Goal: Information Seeking & Learning: Compare options

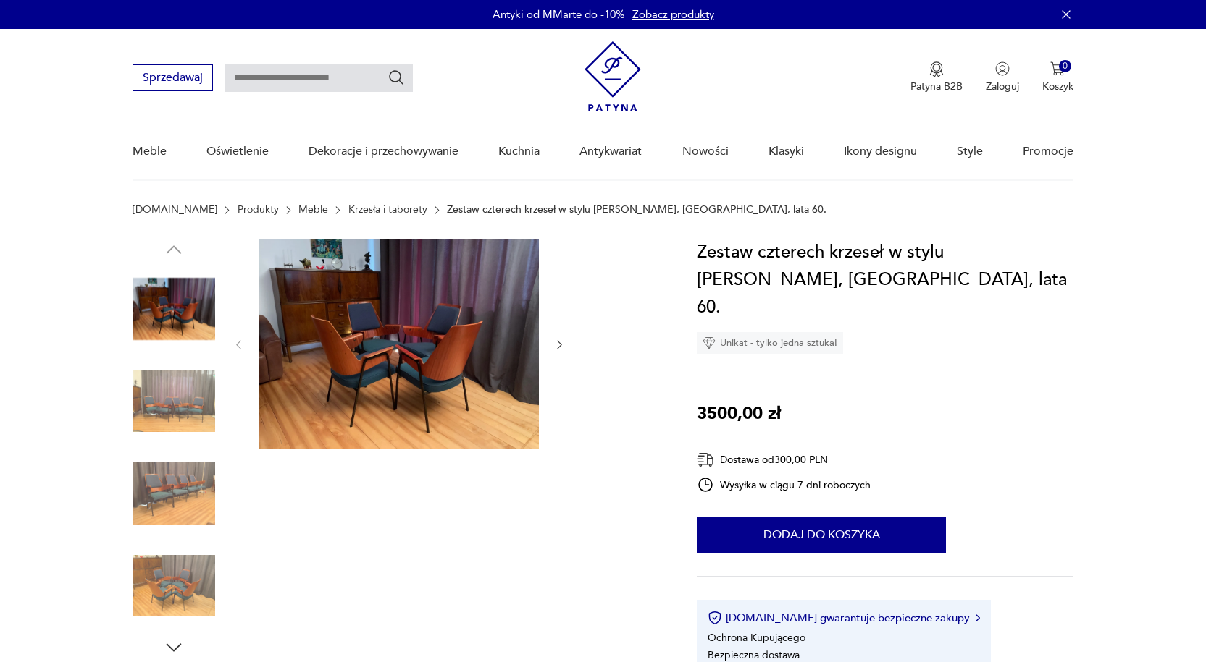
click at [557, 338] on button "button" at bounding box center [559, 345] width 12 height 14
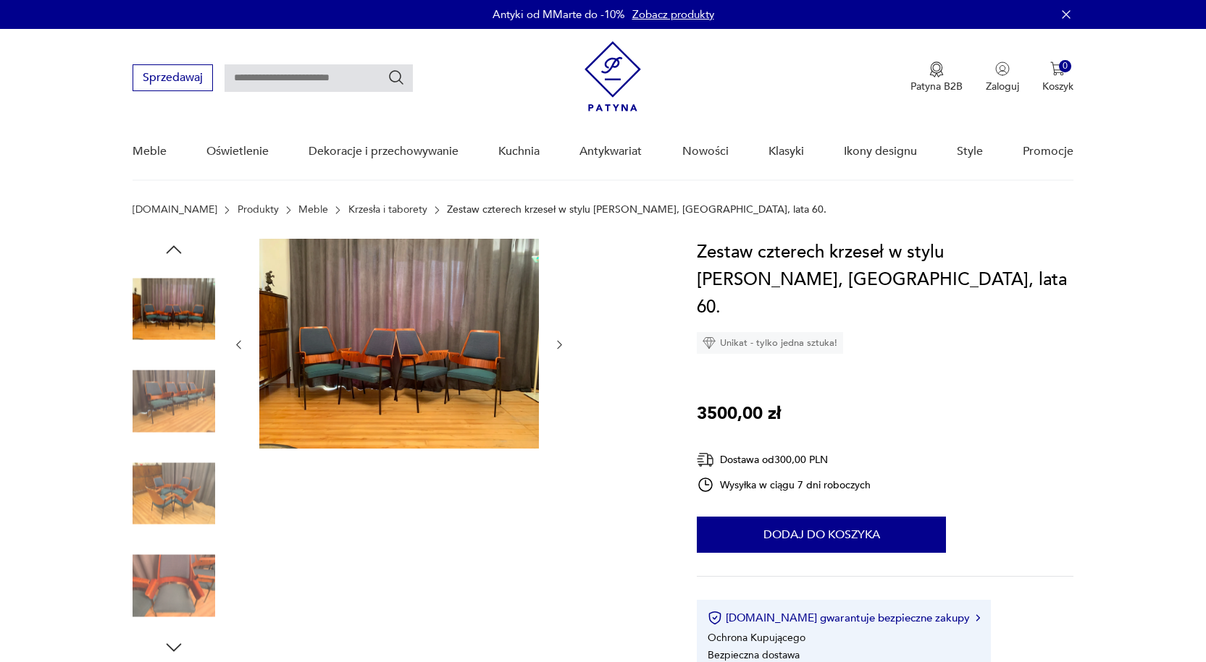
click at [557, 338] on button "button" at bounding box center [559, 345] width 12 height 14
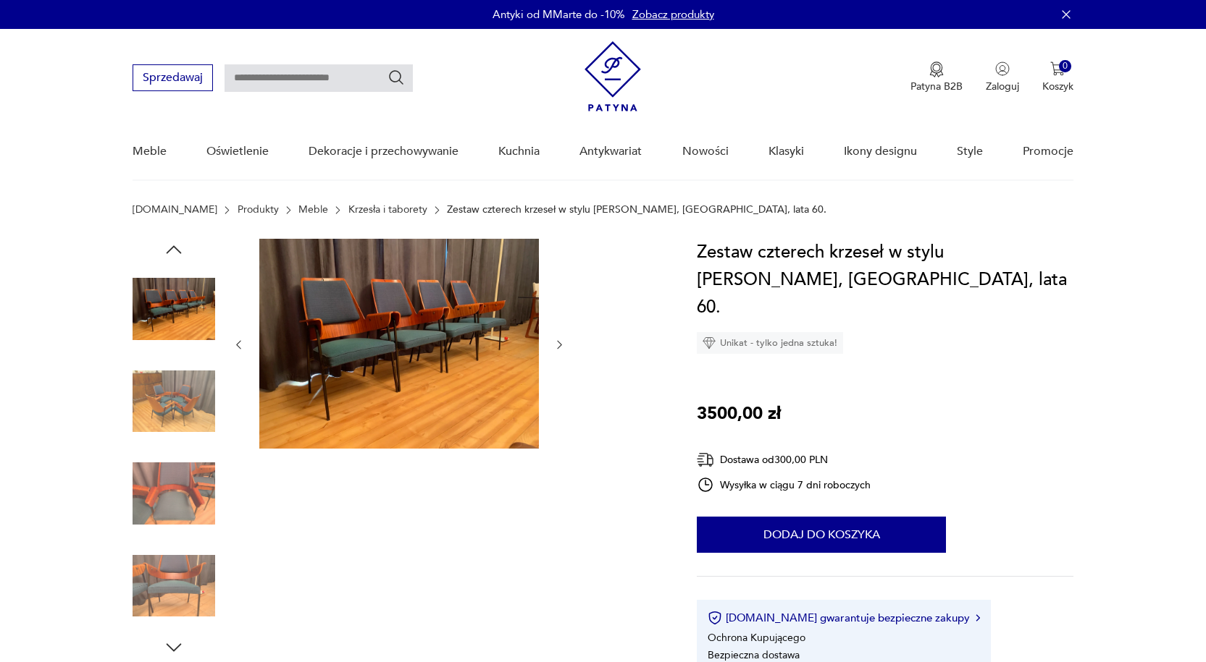
click at [557, 338] on button "button" at bounding box center [559, 345] width 12 height 14
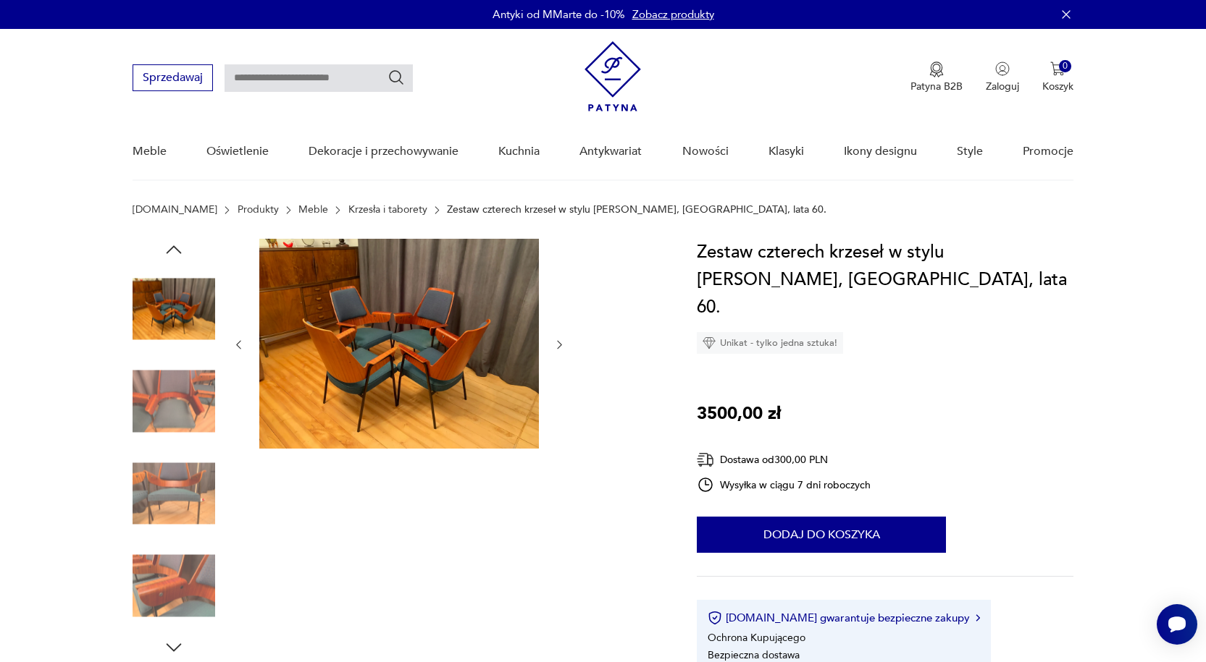
click at [557, 338] on button "button" at bounding box center [559, 345] width 12 height 14
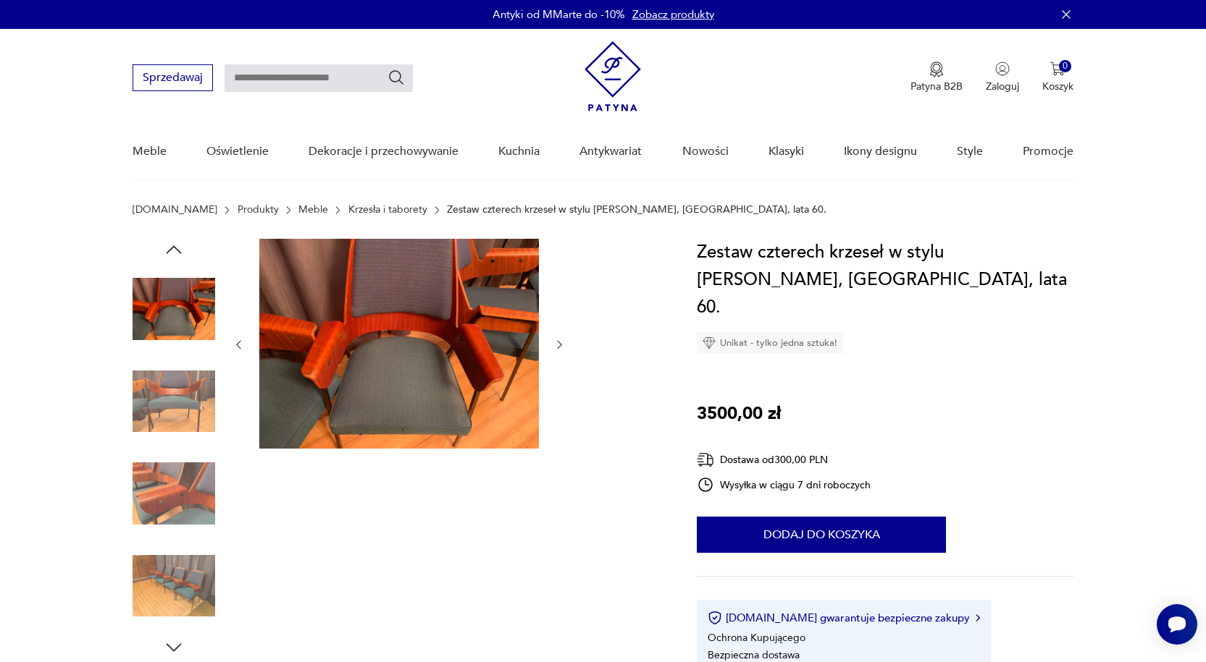
click at [557, 338] on button "button" at bounding box center [559, 345] width 12 height 14
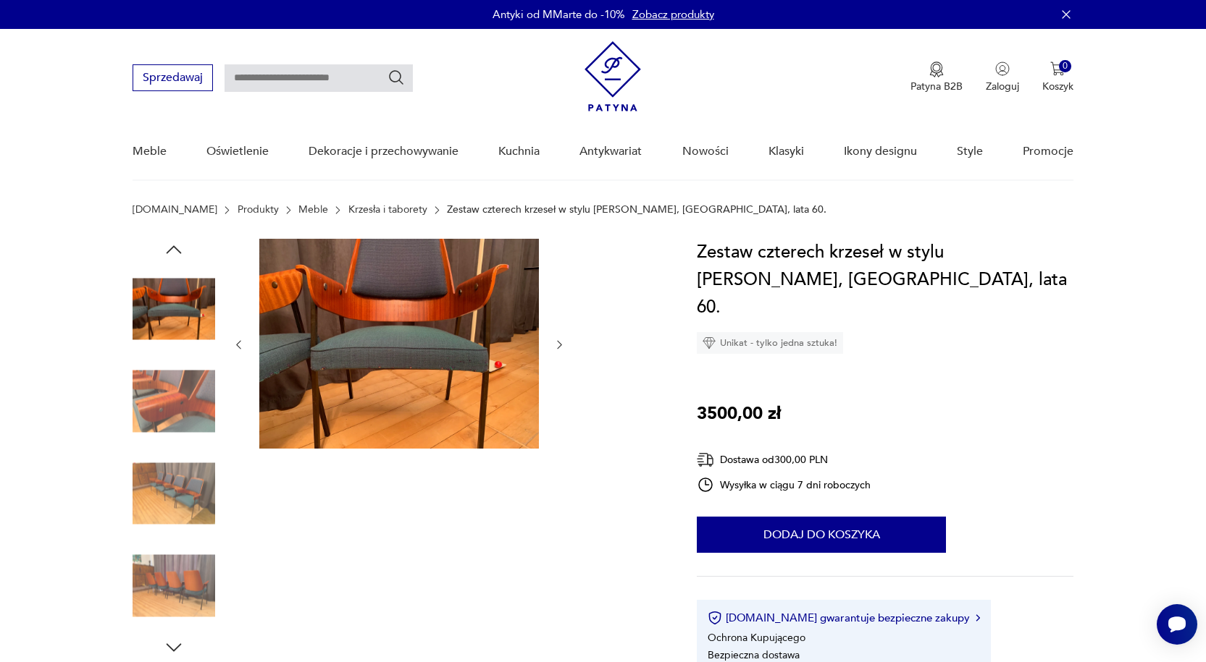
click at [557, 338] on button "button" at bounding box center [559, 345] width 12 height 14
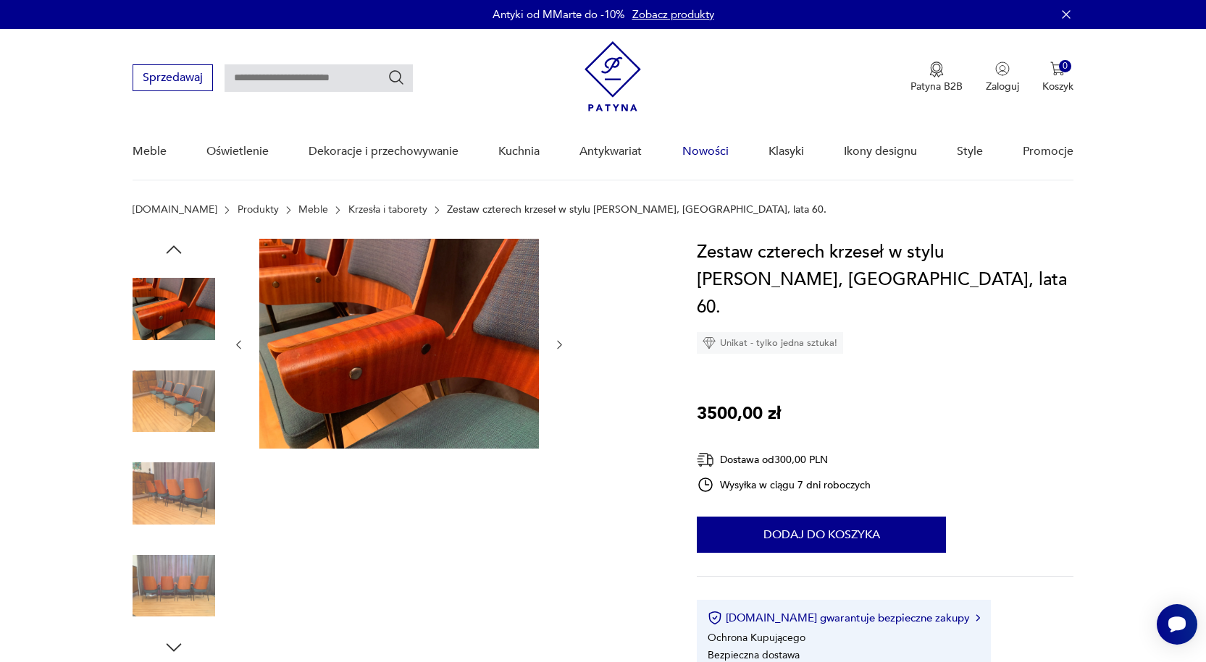
click at [715, 146] on link "Nowości" at bounding box center [705, 152] width 46 height 56
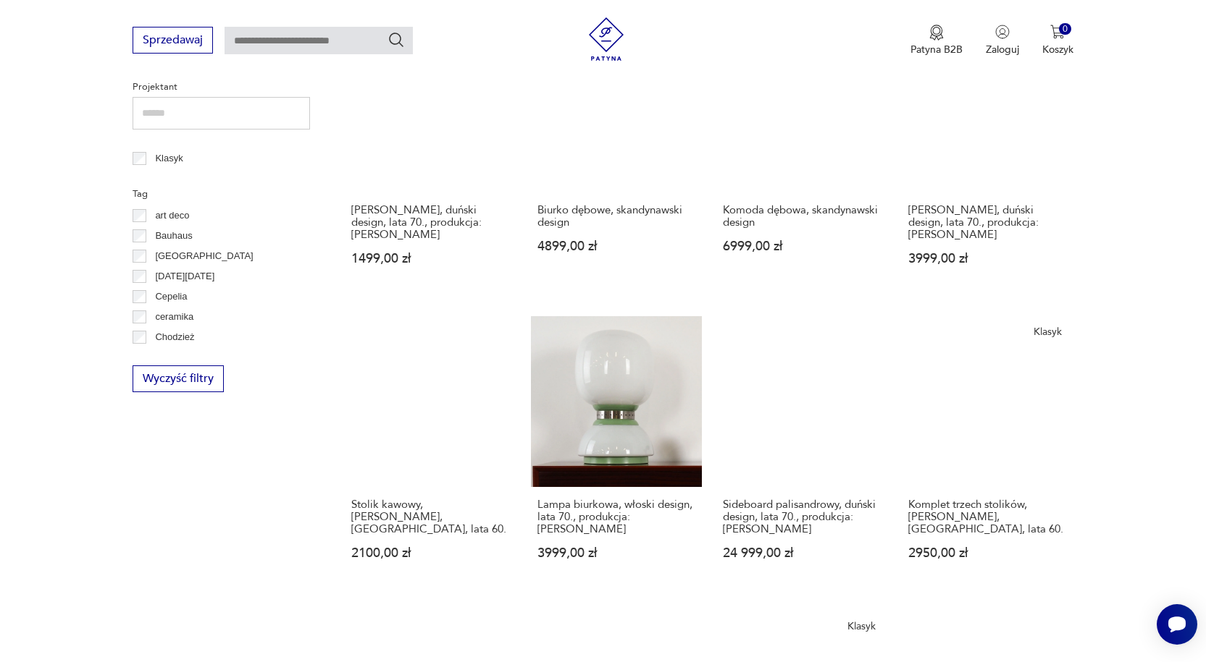
scroll to position [282, 0]
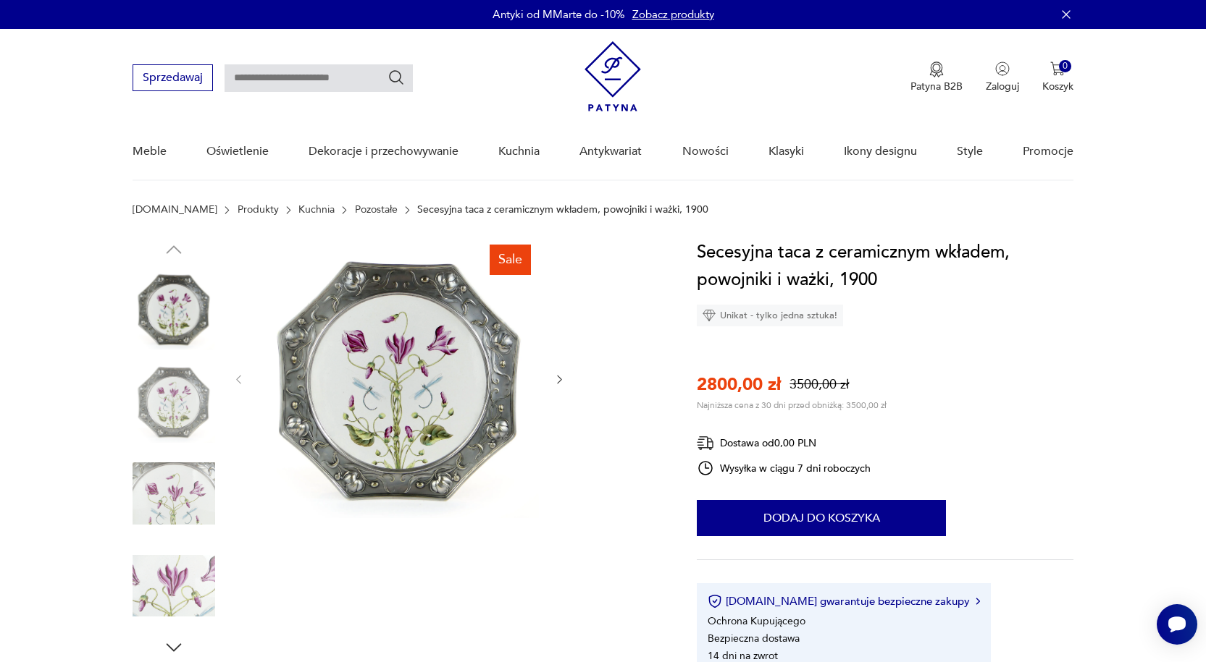
click at [555, 377] on icon "button" at bounding box center [559, 380] width 12 height 12
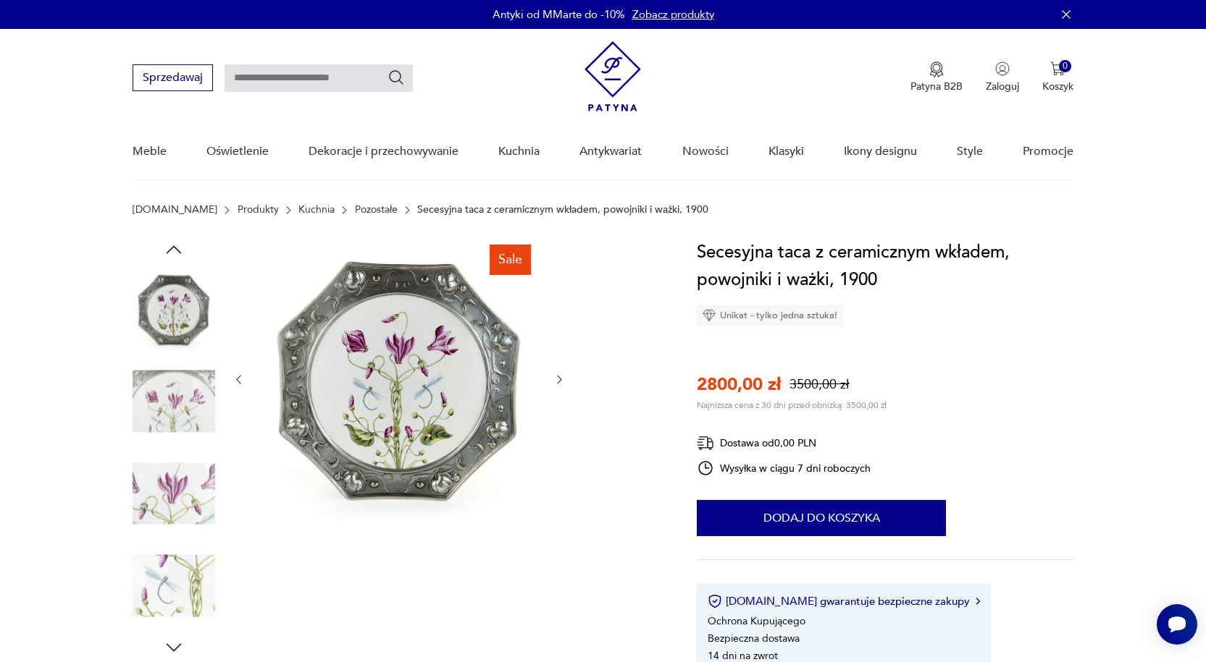
click at [555, 377] on icon "button" at bounding box center [559, 380] width 12 height 12
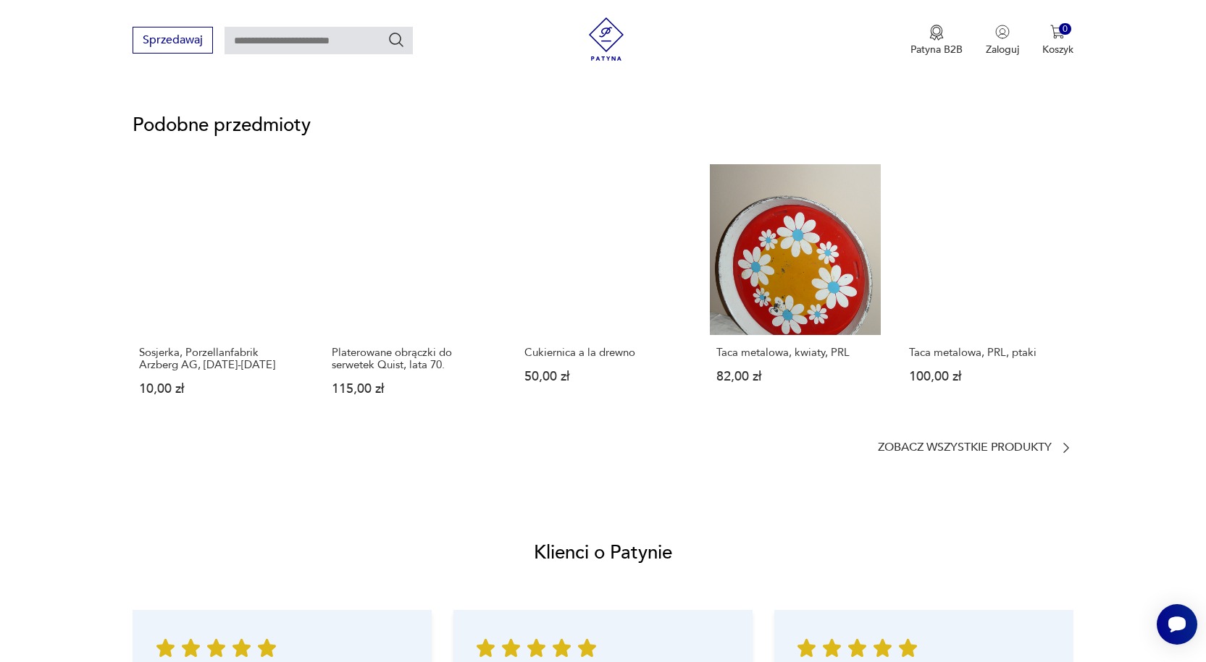
scroll to position [1086, 0]
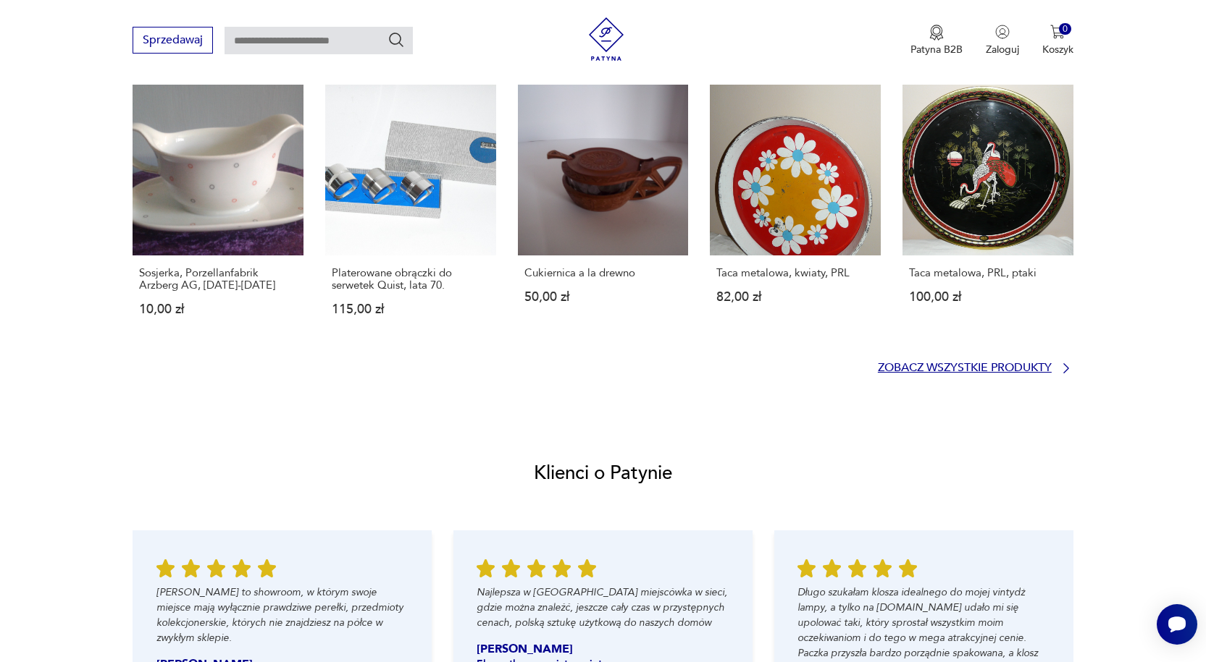
click at [1061, 368] on icon at bounding box center [1066, 368] width 14 height 14
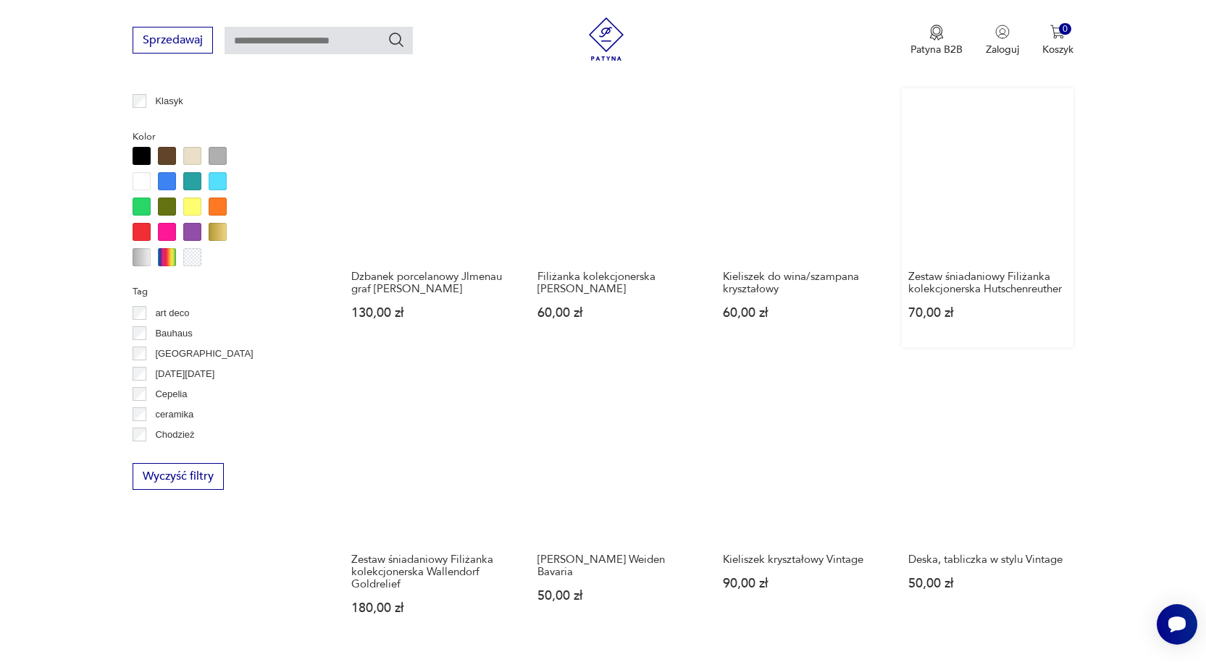
scroll to position [1324, 0]
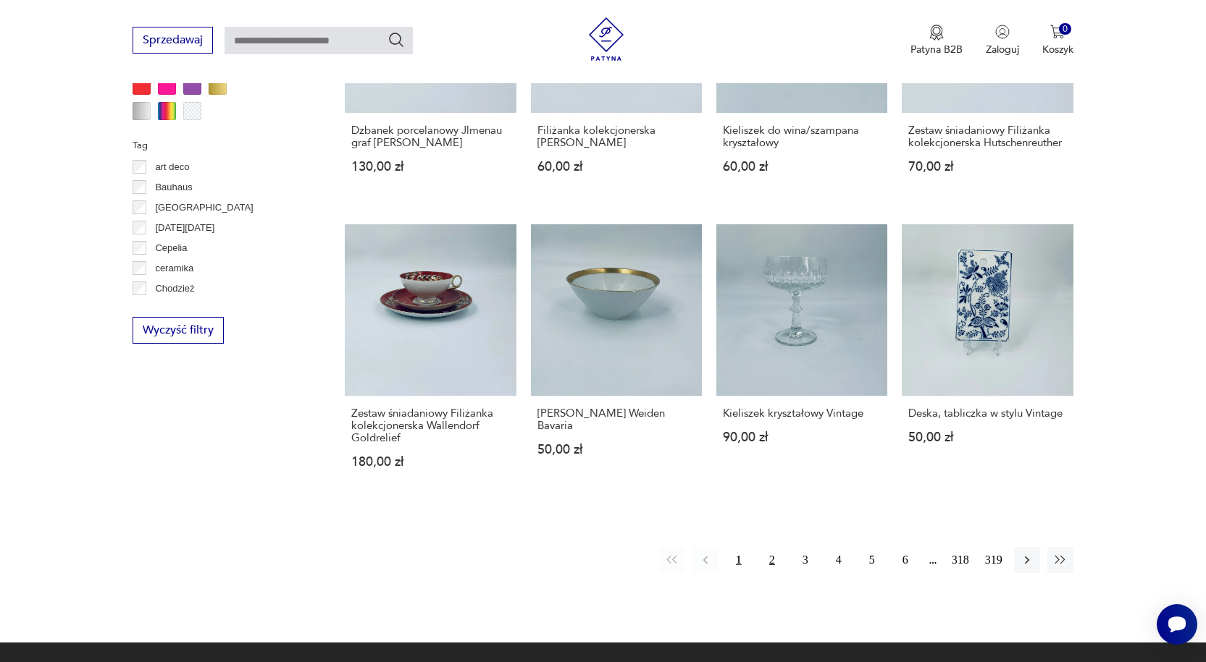
click at [776, 547] on button "2" at bounding box center [772, 560] width 26 height 26
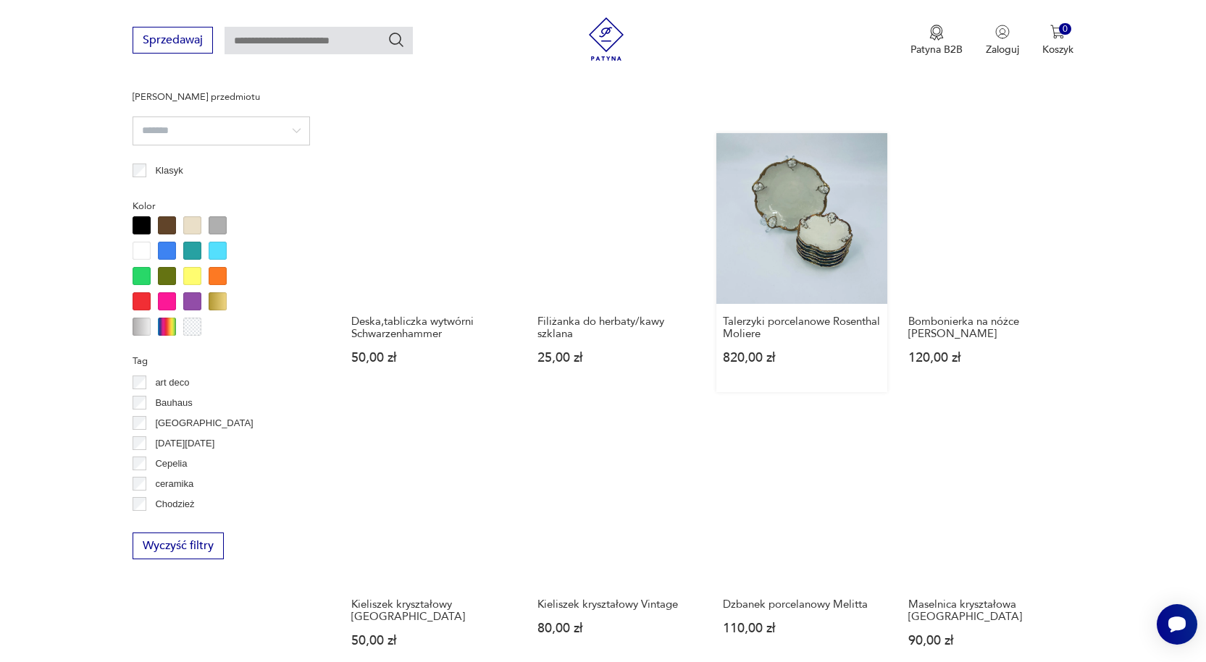
scroll to position [1326, 0]
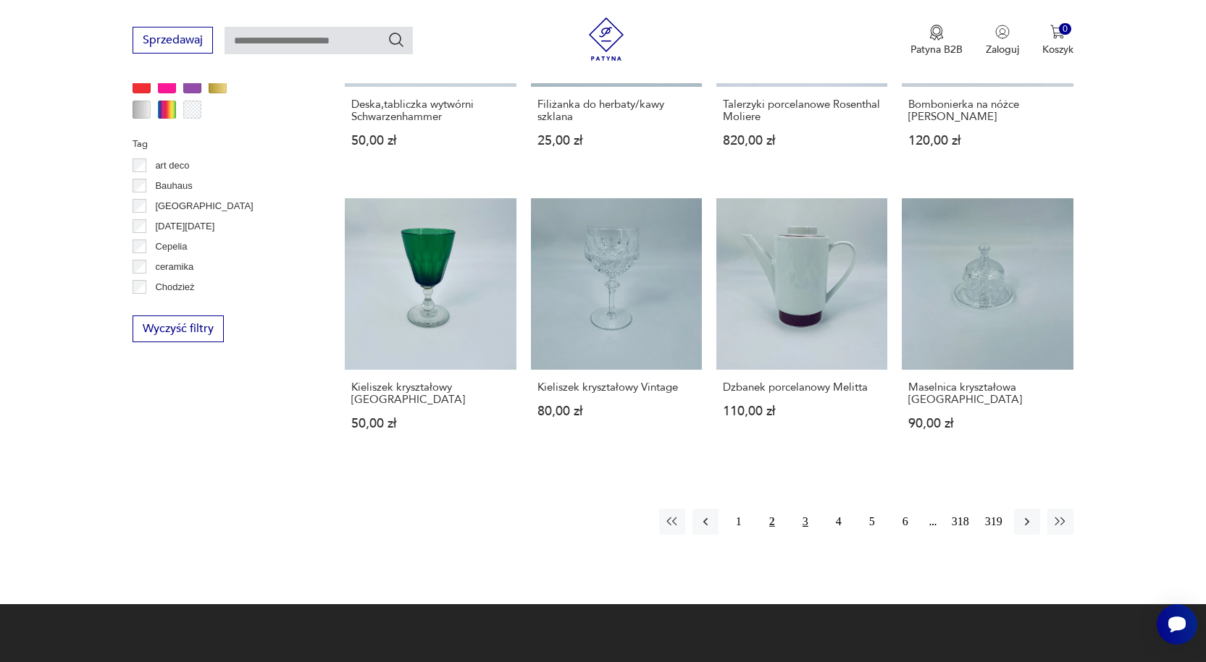
click at [809, 509] on button "3" at bounding box center [805, 522] width 26 height 26
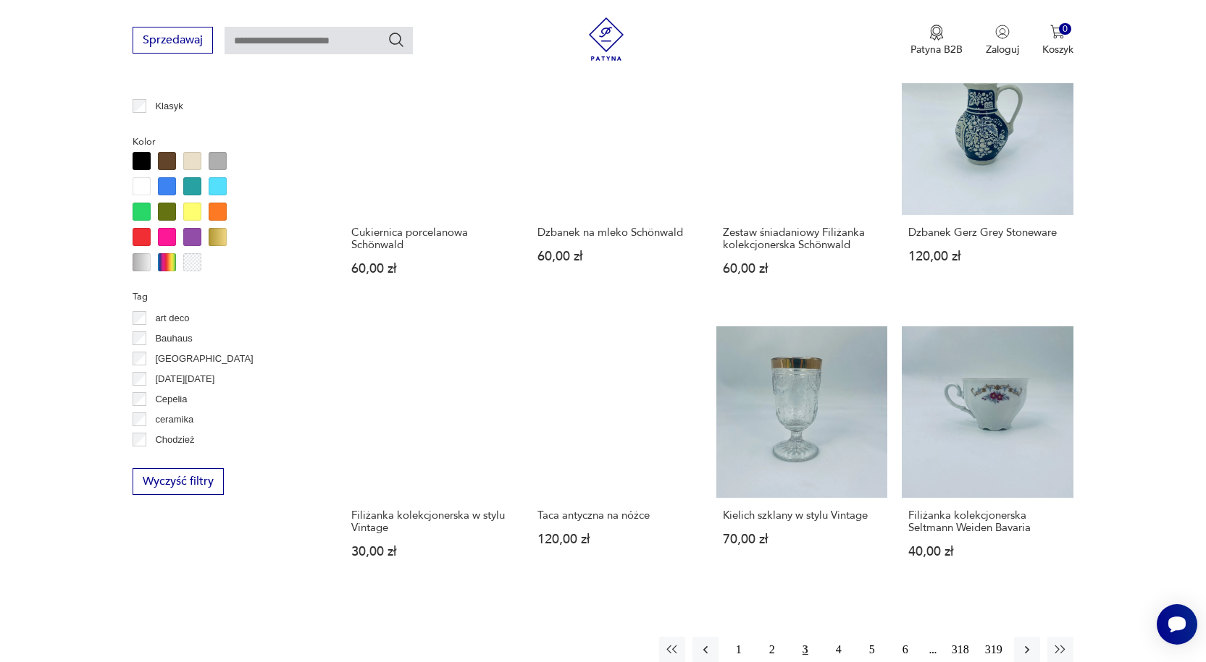
scroll to position [1253, 0]
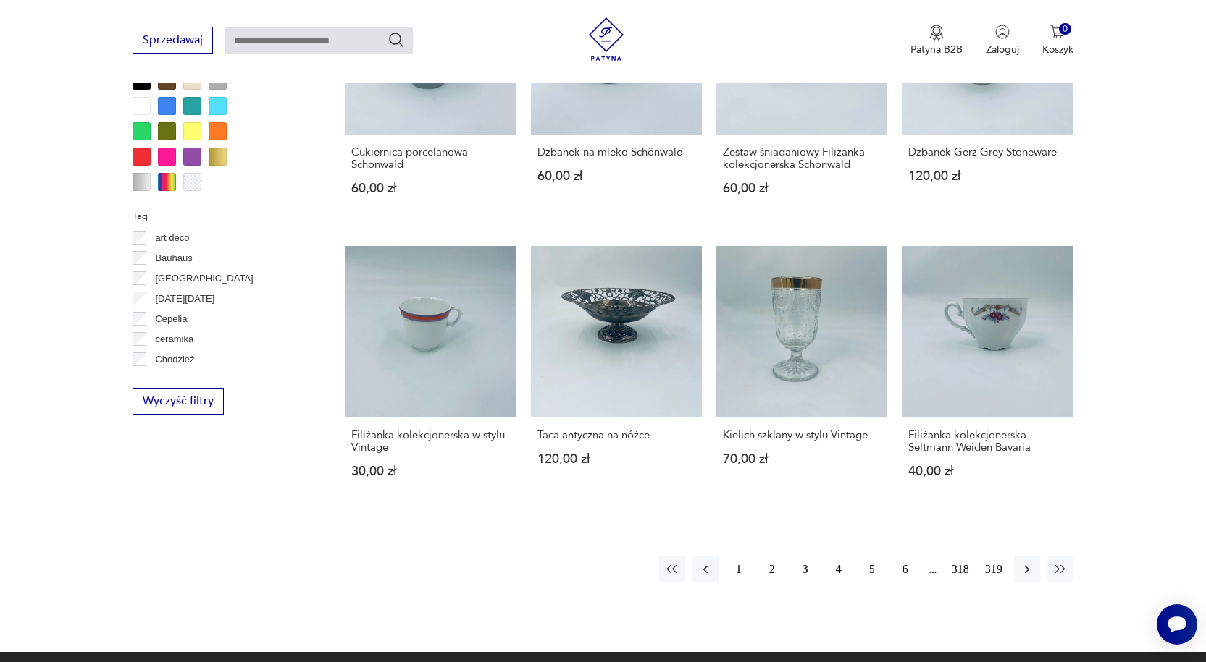
click at [841, 571] on button "4" at bounding box center [838, 570] width 26 height 26
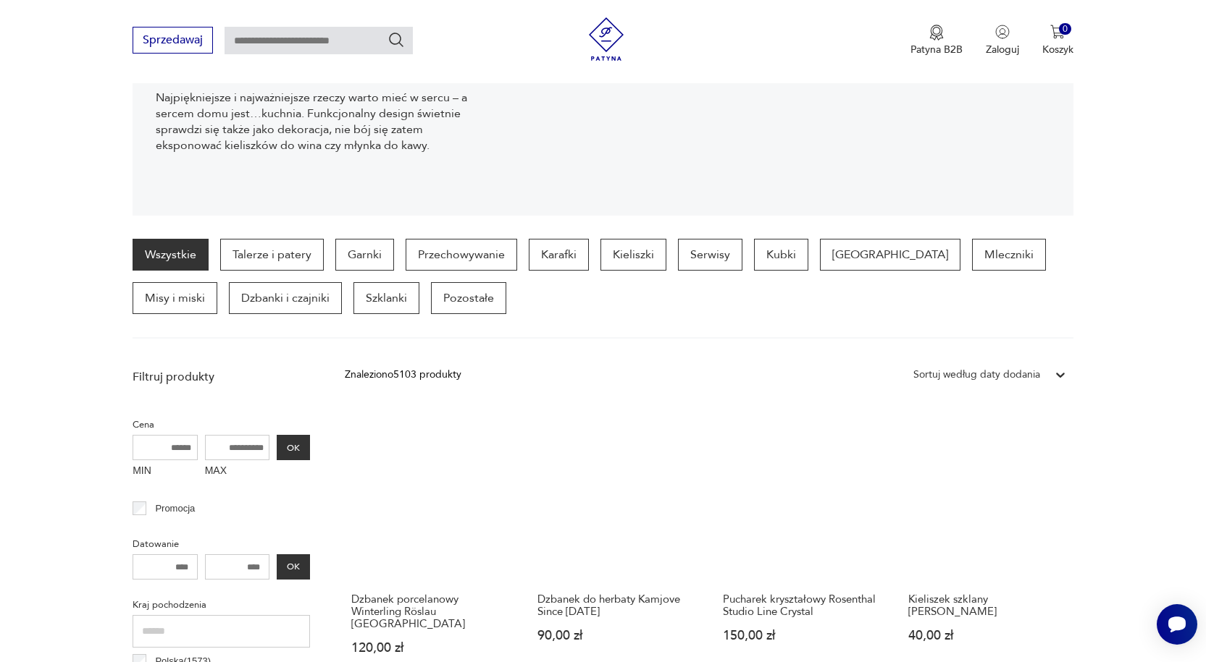
scroll to position [240, 0]
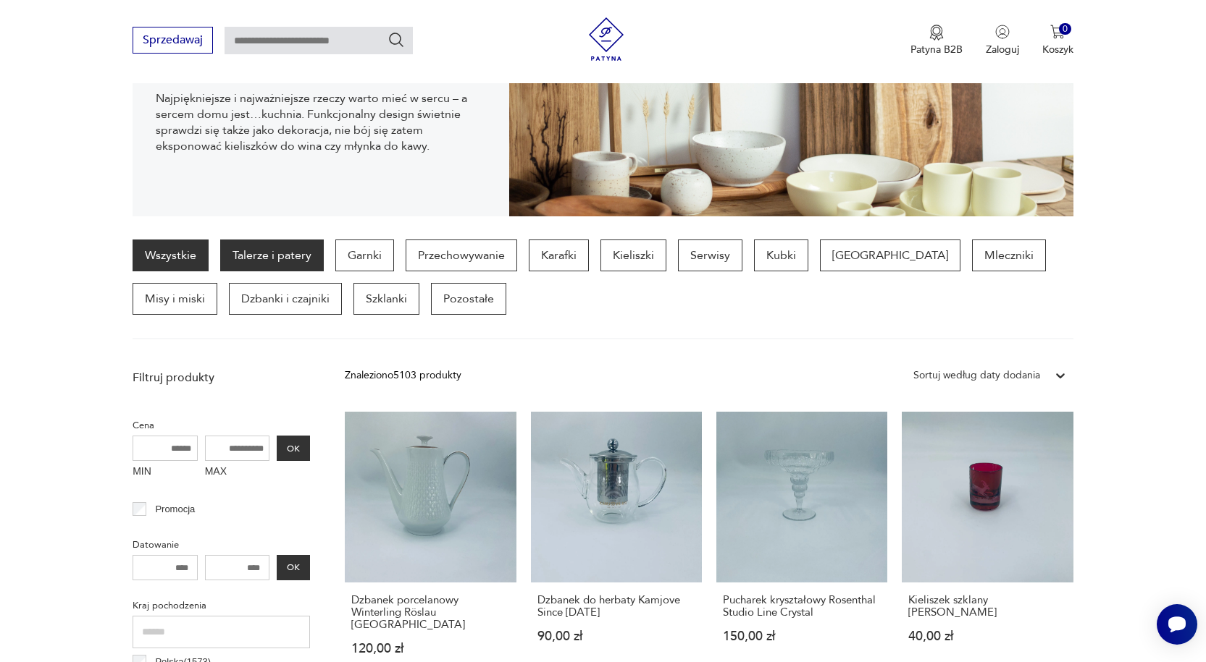
click at [281, 256] on p "Talerze i patery" at bounding box center [272, 256] width 104 height 32
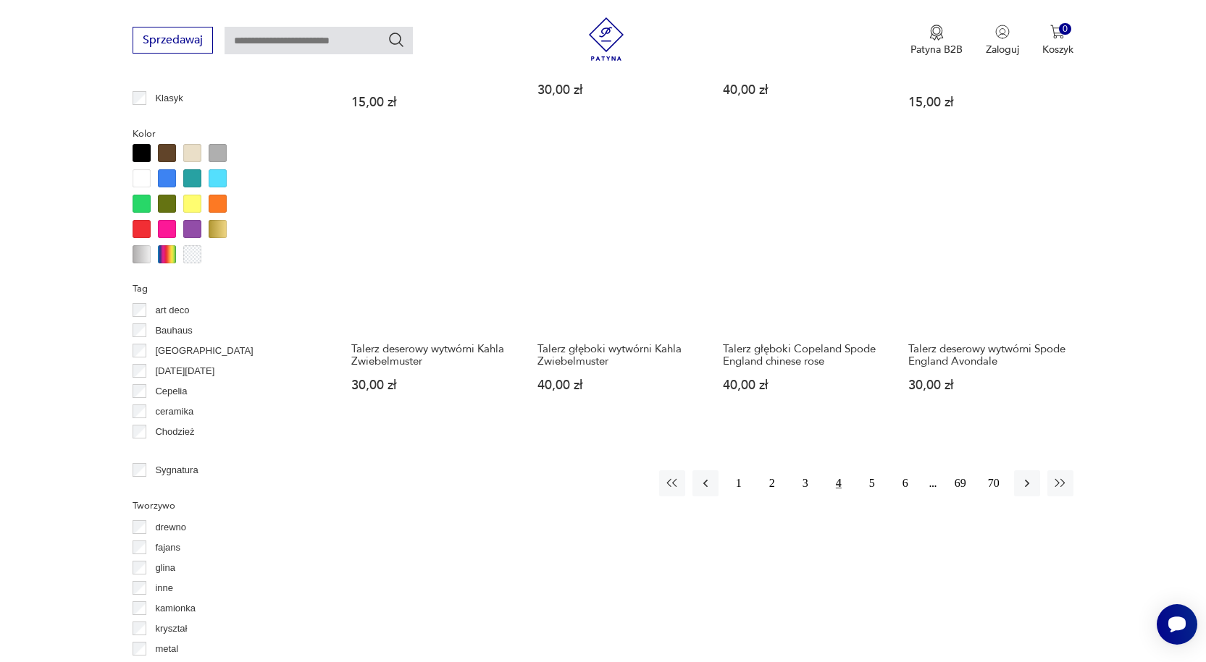
scroll to position [1543, 0]
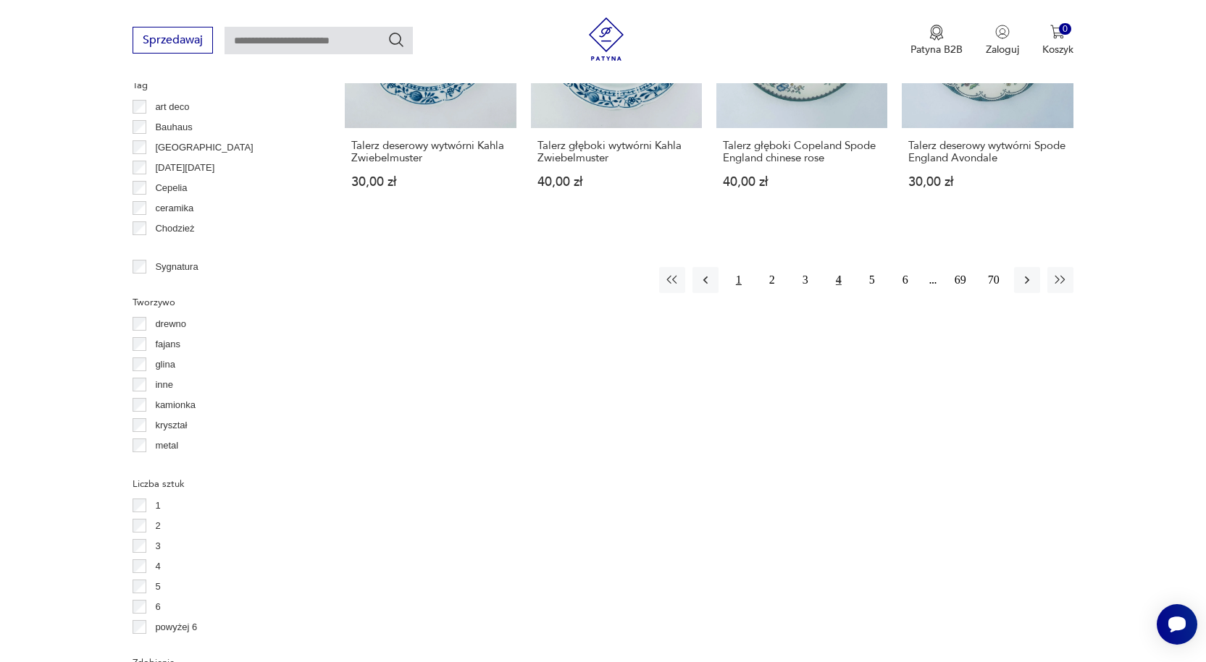
click at [740, 284] on button "1" at bounding box center [738, 280] width 26 height 26
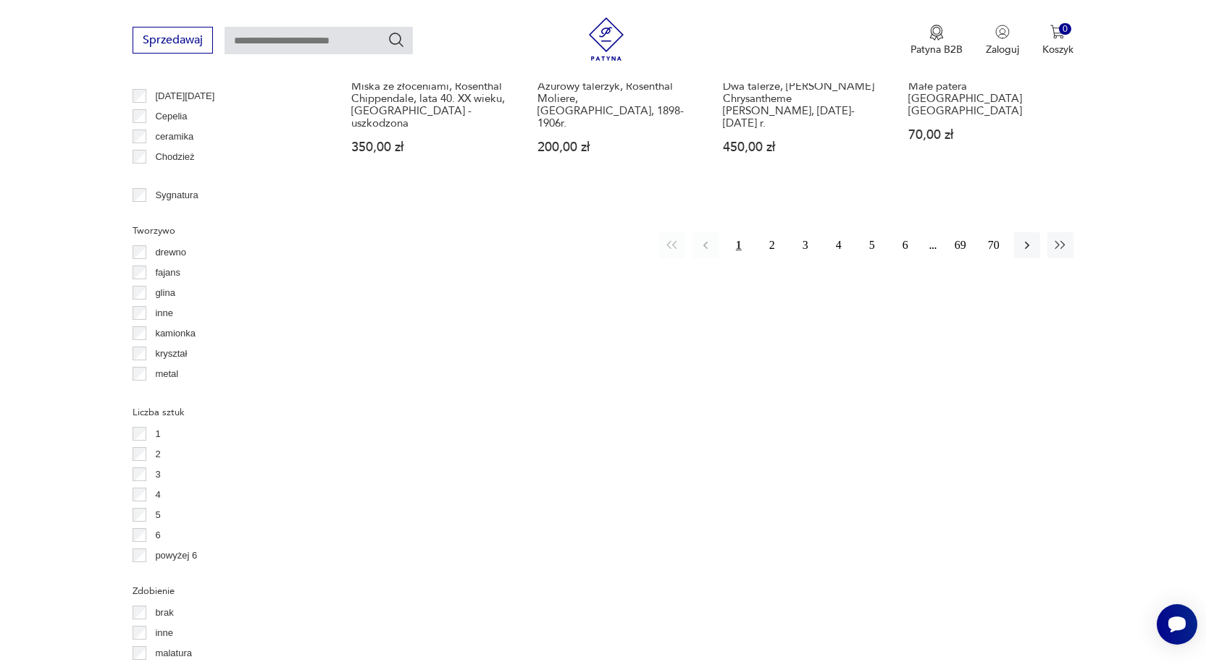
scroll to position [1615, 0]
click at [778, 232] on button "2" at bounding box center [772, 245] width 26 height 26
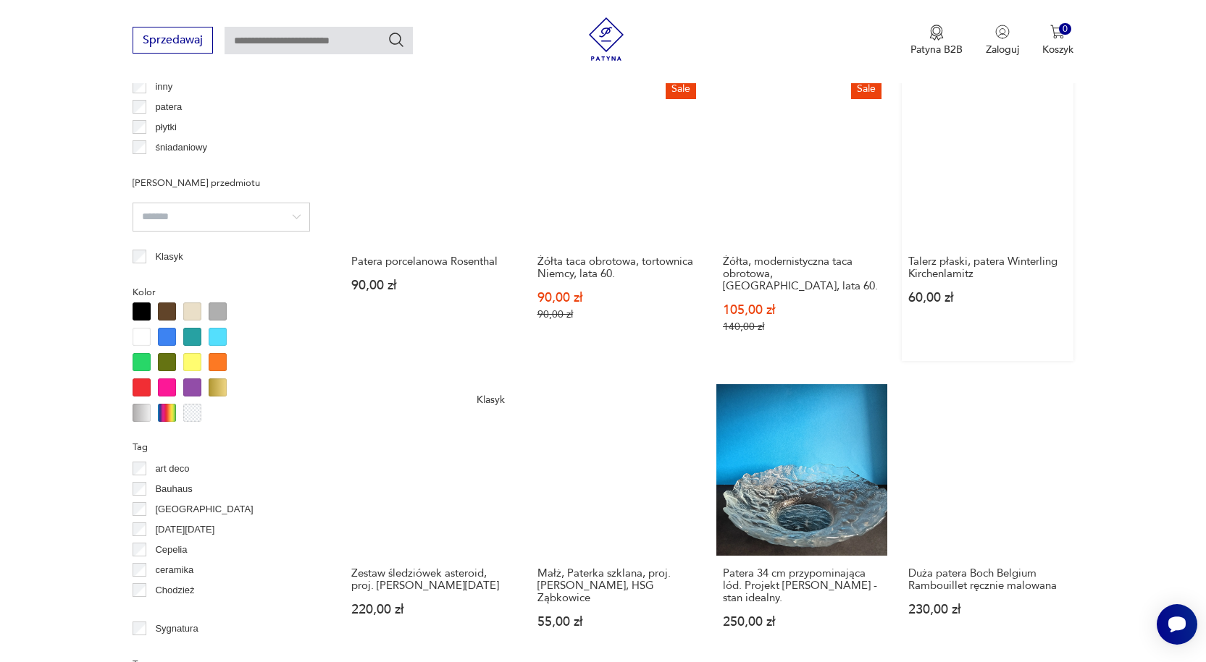
scroll to position [1398, 0]
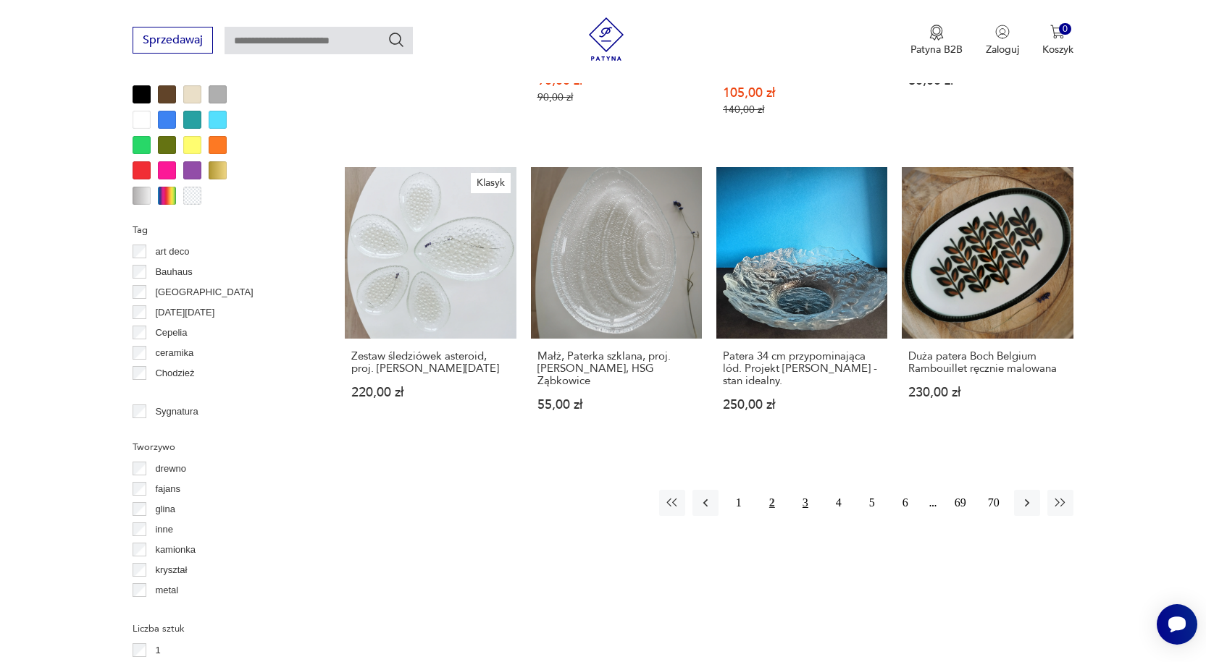
click at [806, 490] on button "3" at bounding box center [805, 503] width 26 height 26
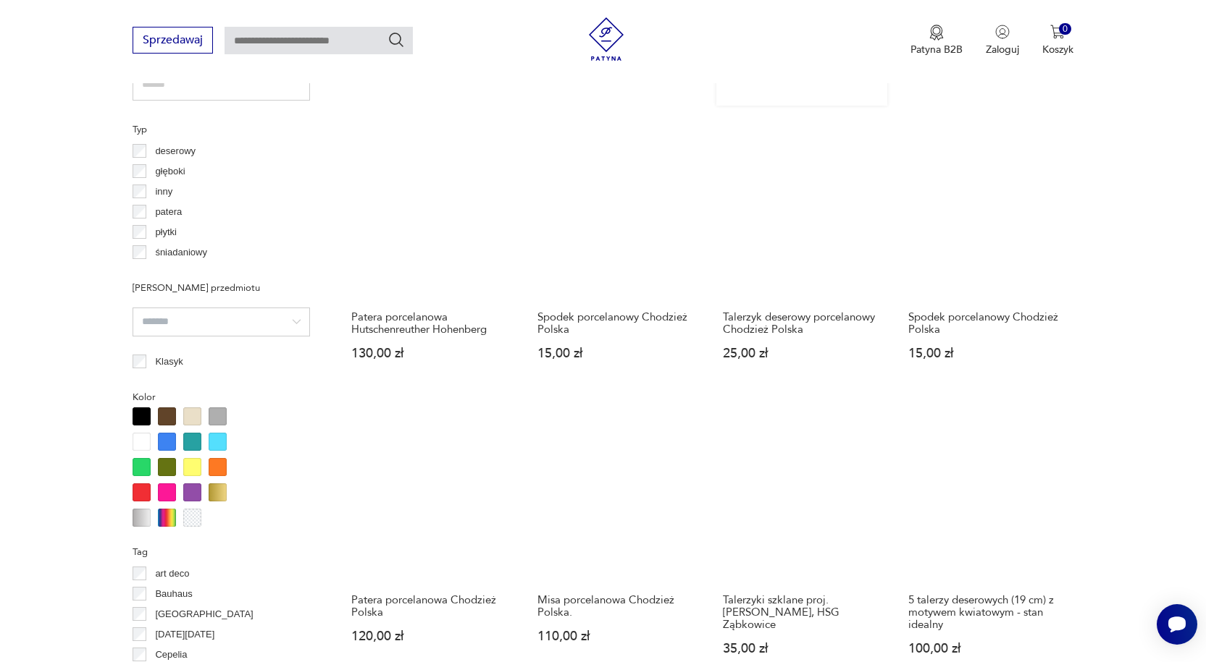
scroll to position [1181, 0]
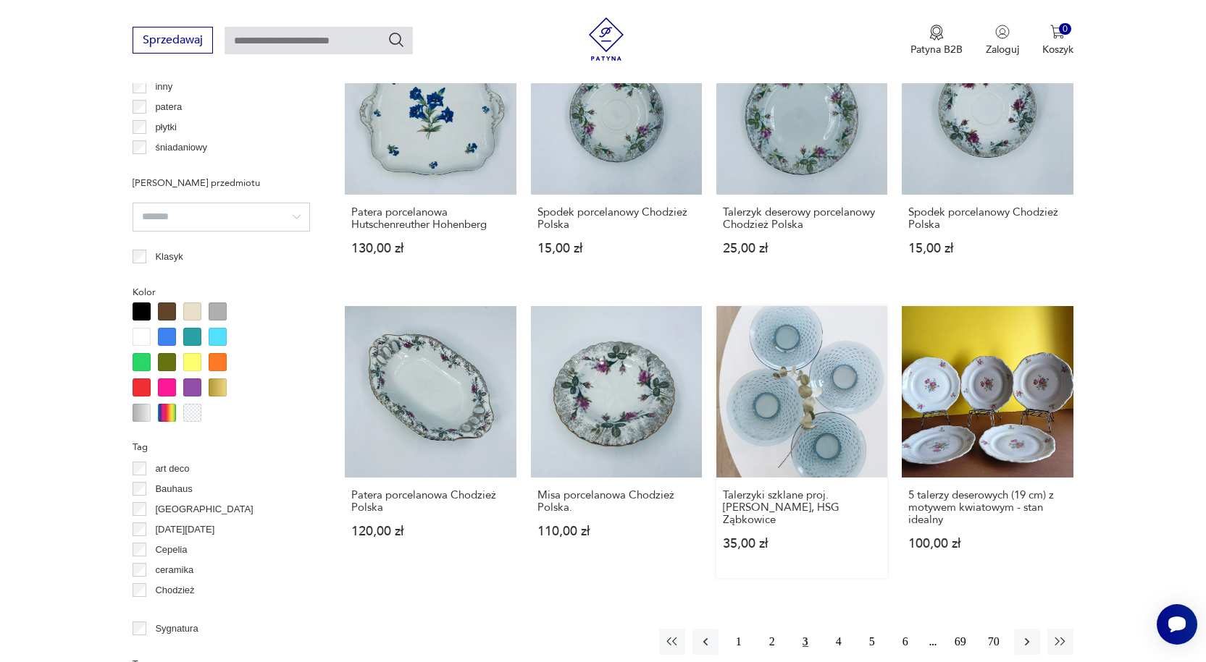
click at [838, 455] on link "Talerzyki szklane proj. [PERSON_NAME], HSG Ząbkowice 35,00 zł" at bounding box center [801, 442] width 171 height 272
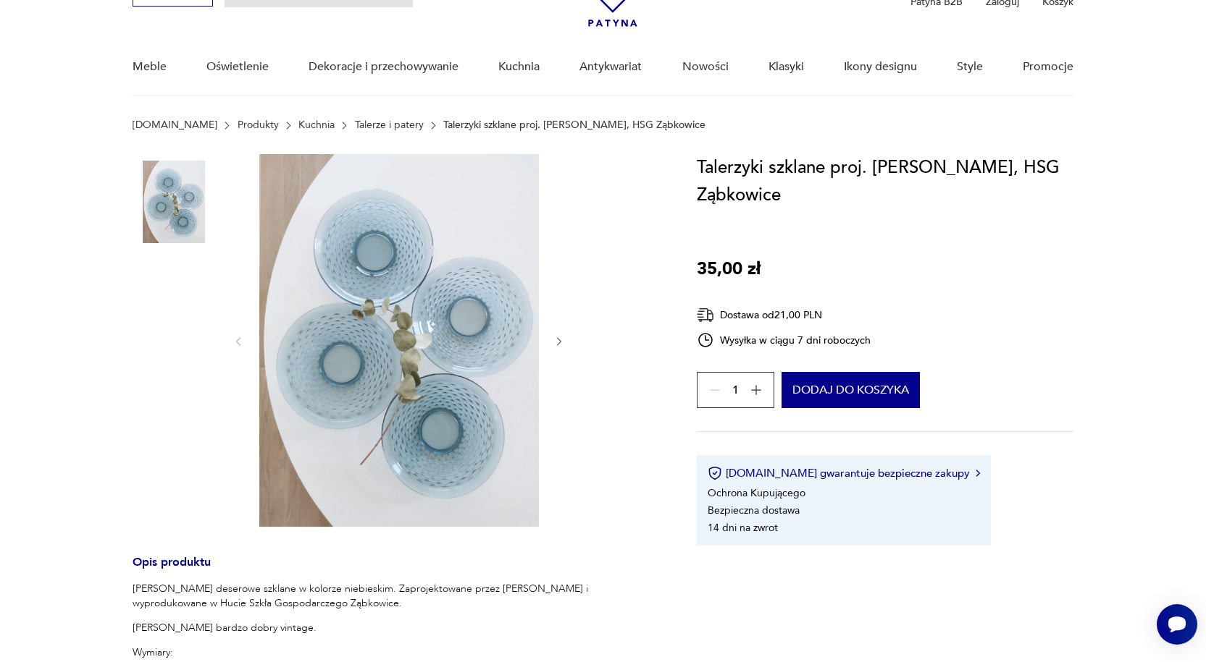
scroll to position [290, 0]
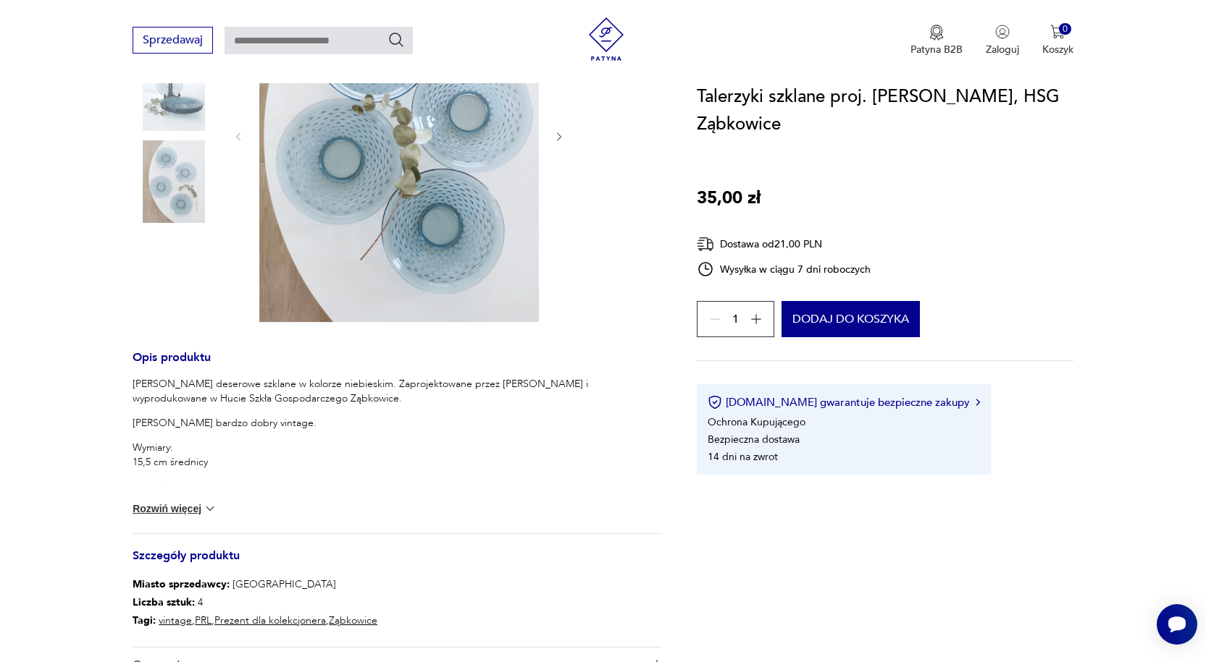
click at [209, 505] on img at bounding box center [210, 509] width 14 height 14
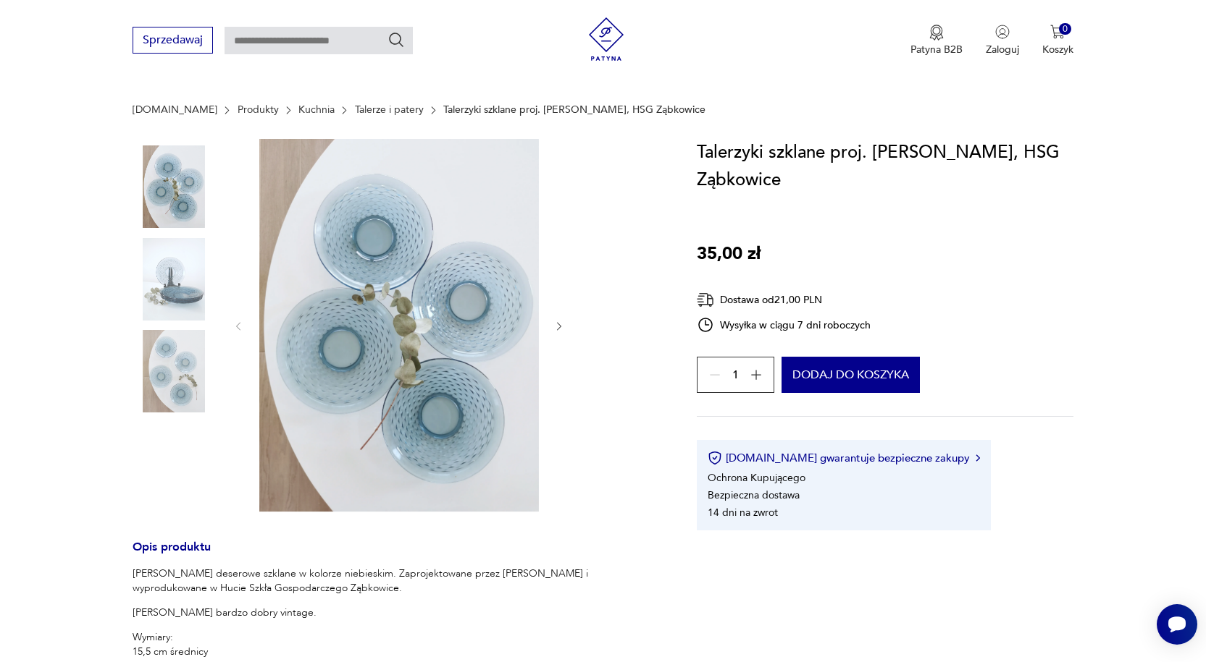
scroll to position [72, 0]
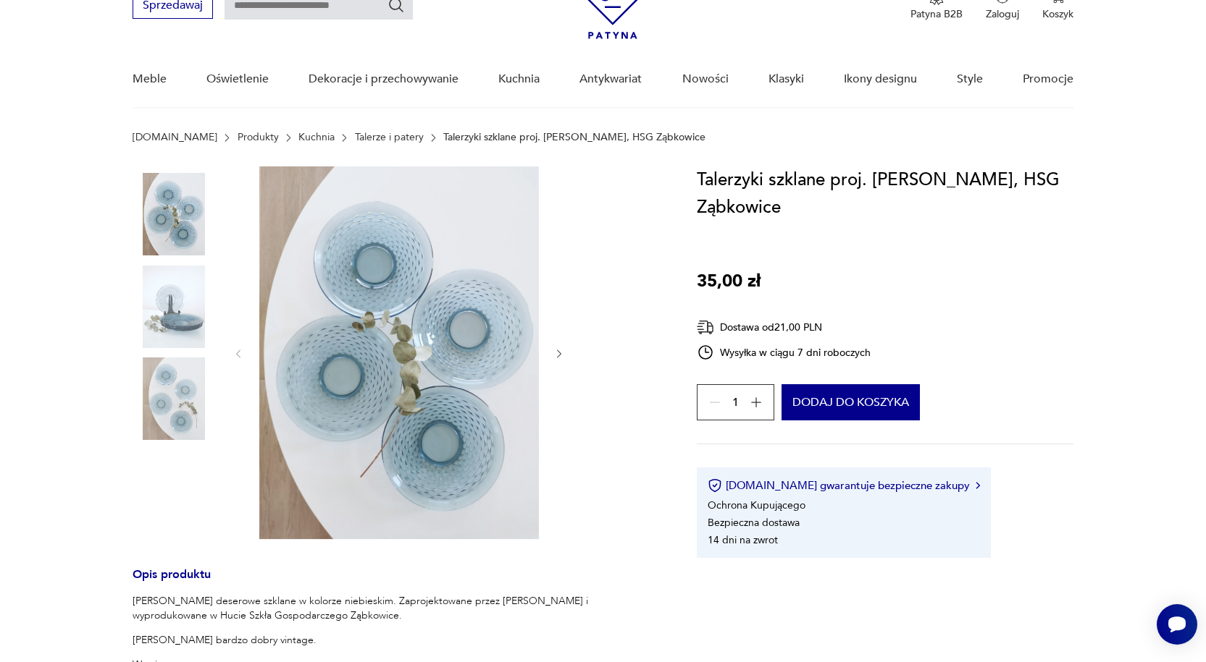
click at [552, 347] on div at bounding box center [398, 354] width 333 height 375
click at [559, 352] on icon "button" at bounding box center [559, 354] width 12 height 12
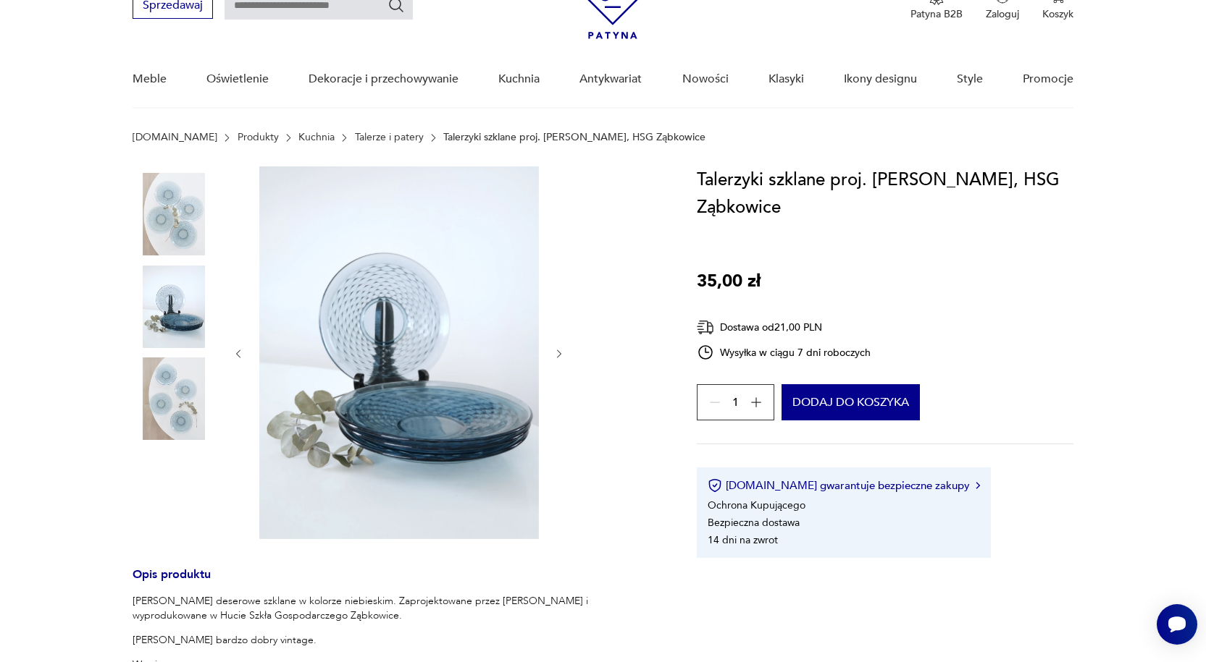
click at [559, 352] on icon "button" at bounding box center [559, 354] width 12 height 12
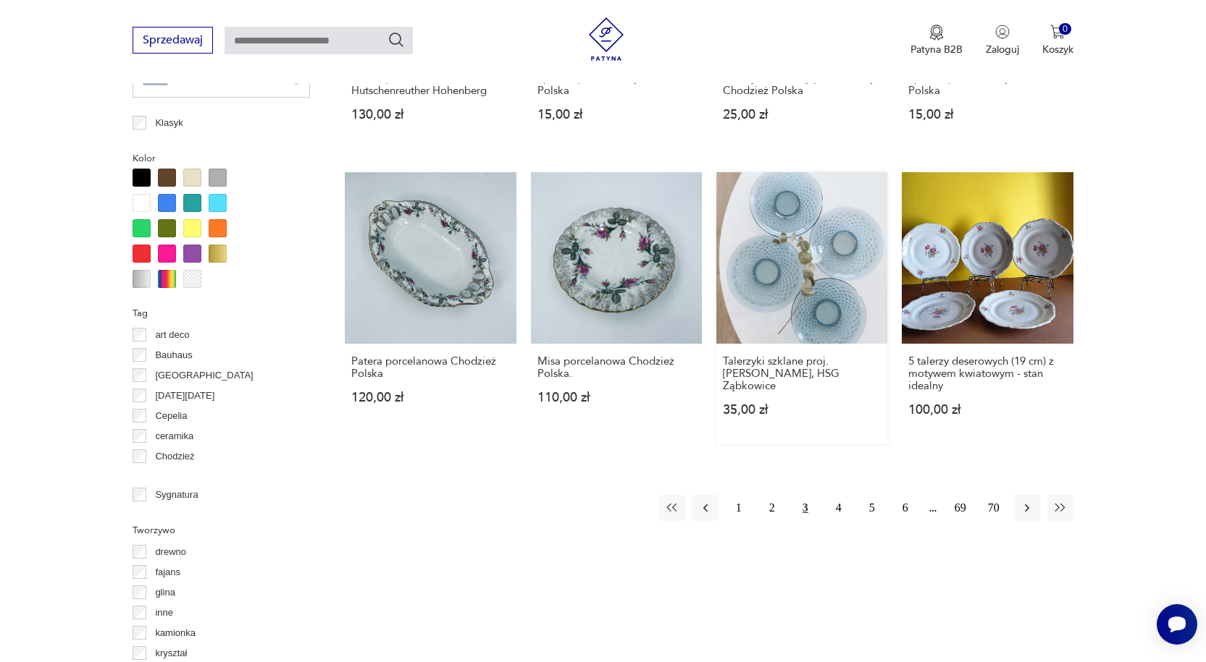
scroll to position [1532, 0]
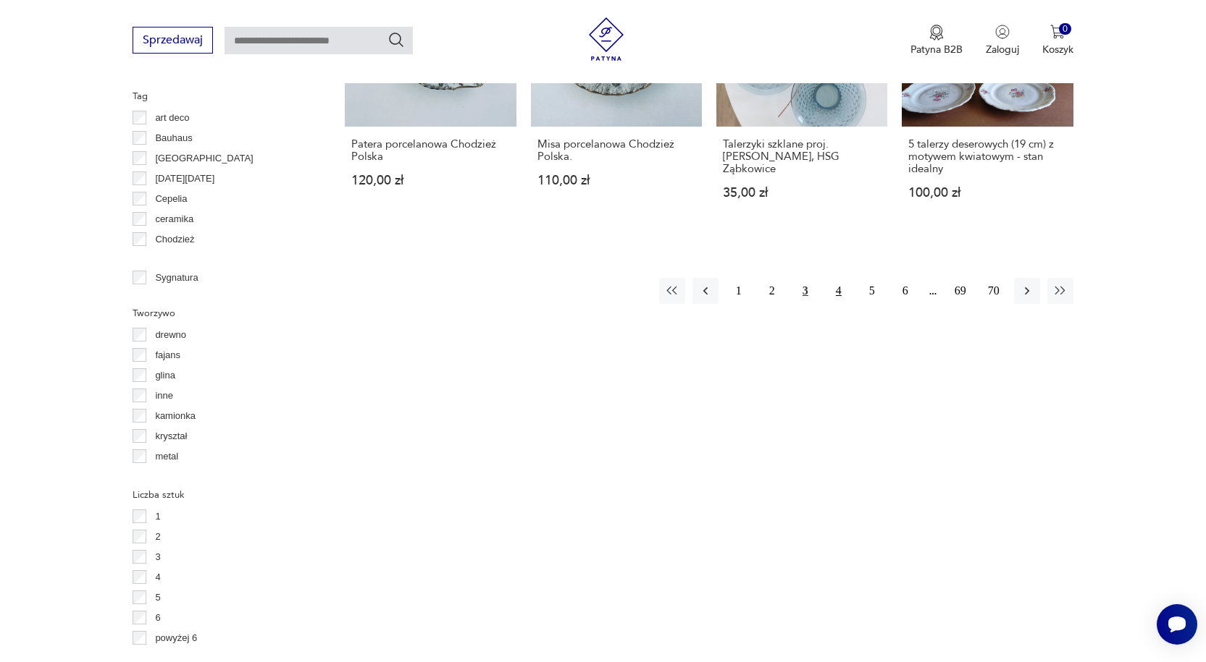
click at [843, 295] on button "4" at bounding box center [838, 291] width 26 height 26
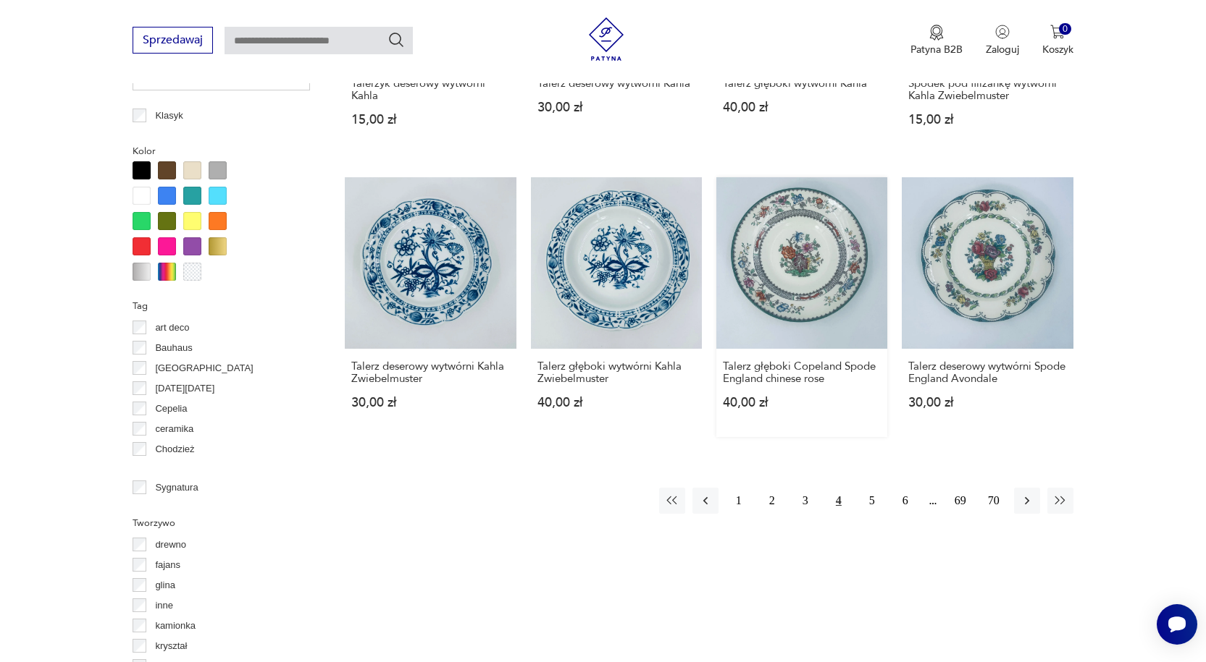
scroll to position [1470, 0]
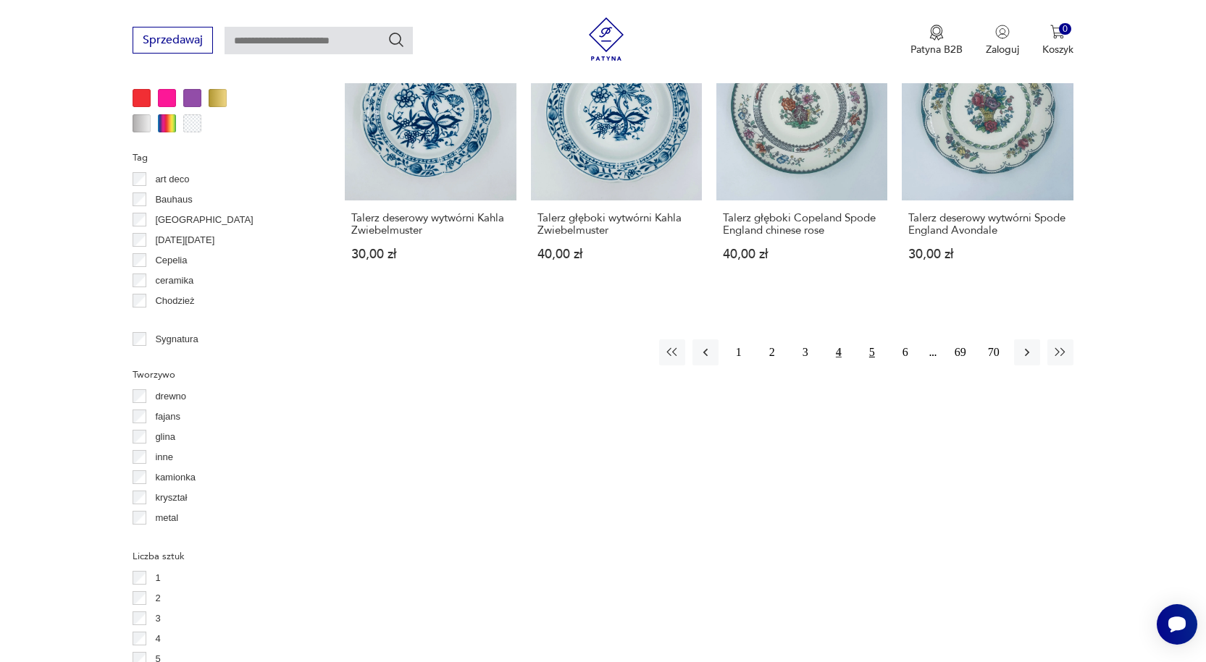
click at [869, 354] on button "5" at bounding box center [872, 353] width 26 height 26
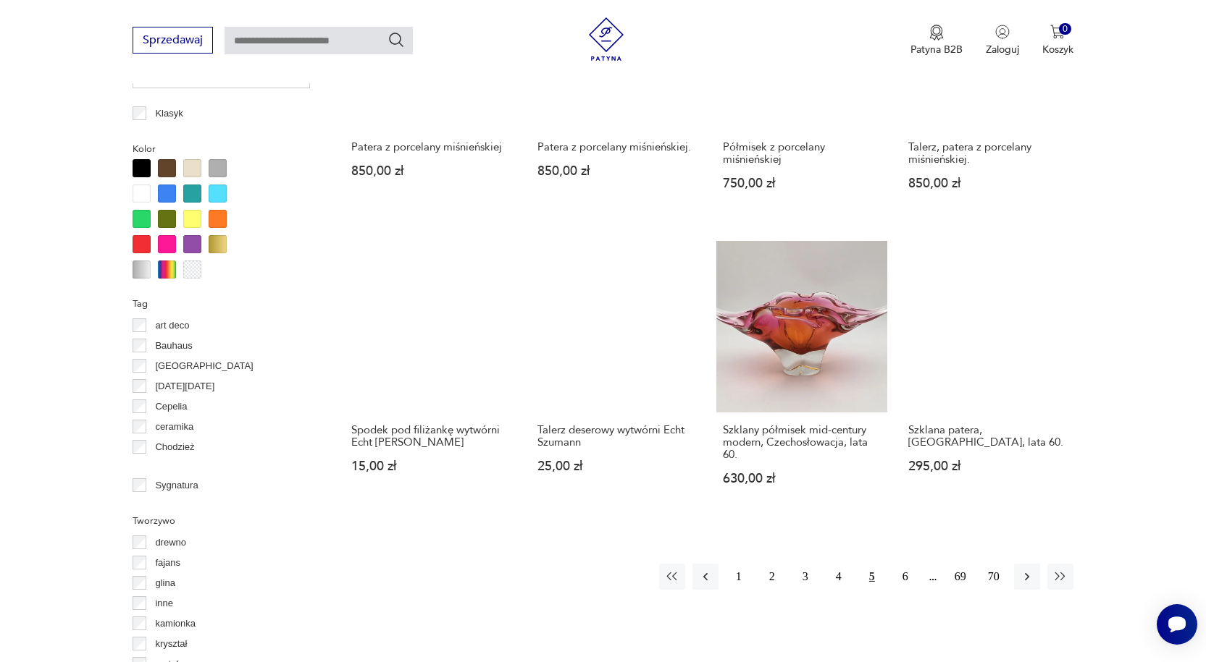
scroll to position [1326, 0]
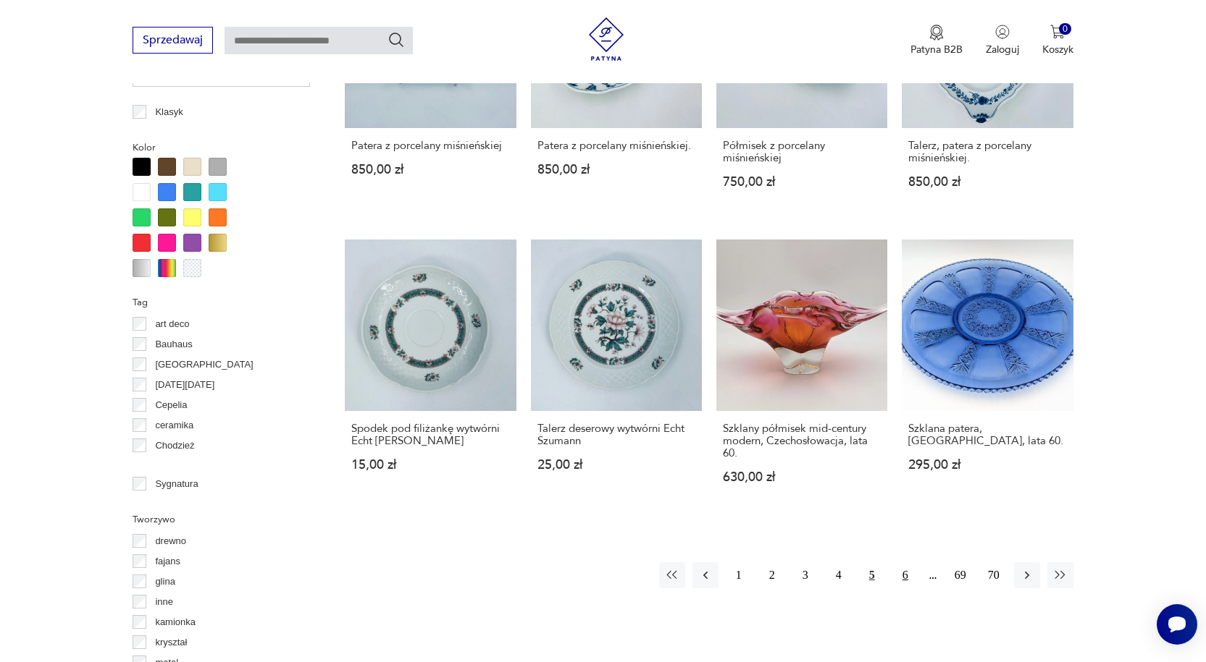
click at [907, 563] on button "6" at bounding box center [905, 576] width 26 height 26
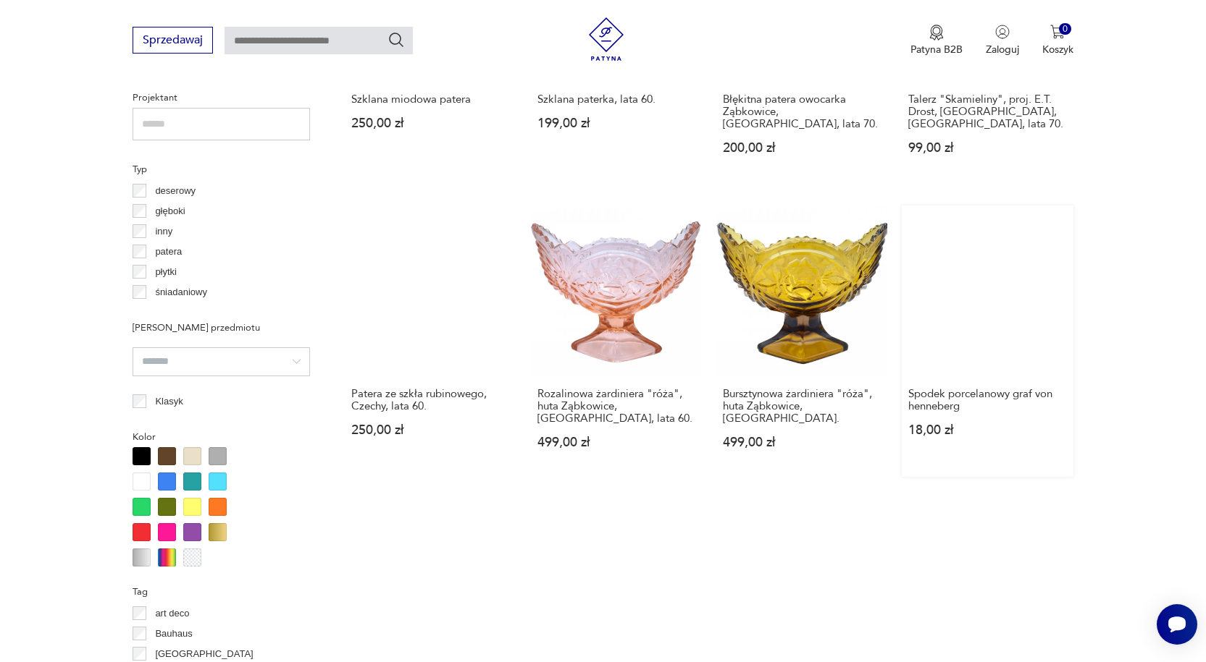
scroll to position [1326, 0]
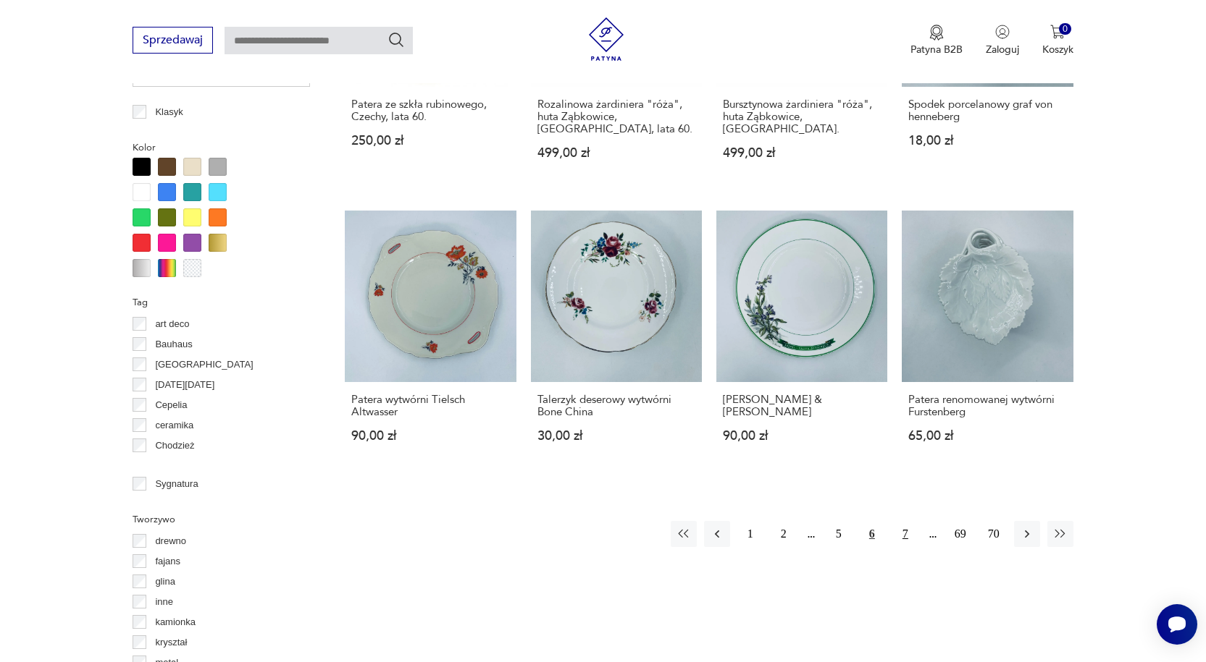
click at [901, 524] on button "7" at bounding box center [905, 534] width 26 height 26
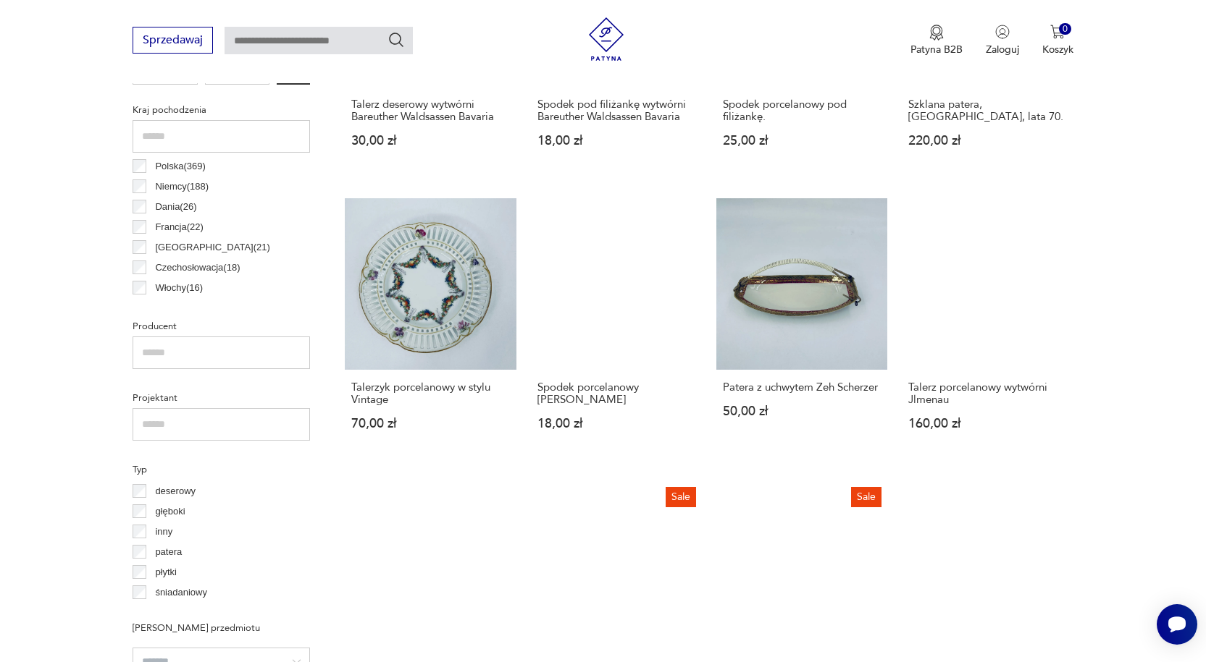
scroll to position [746, 0]
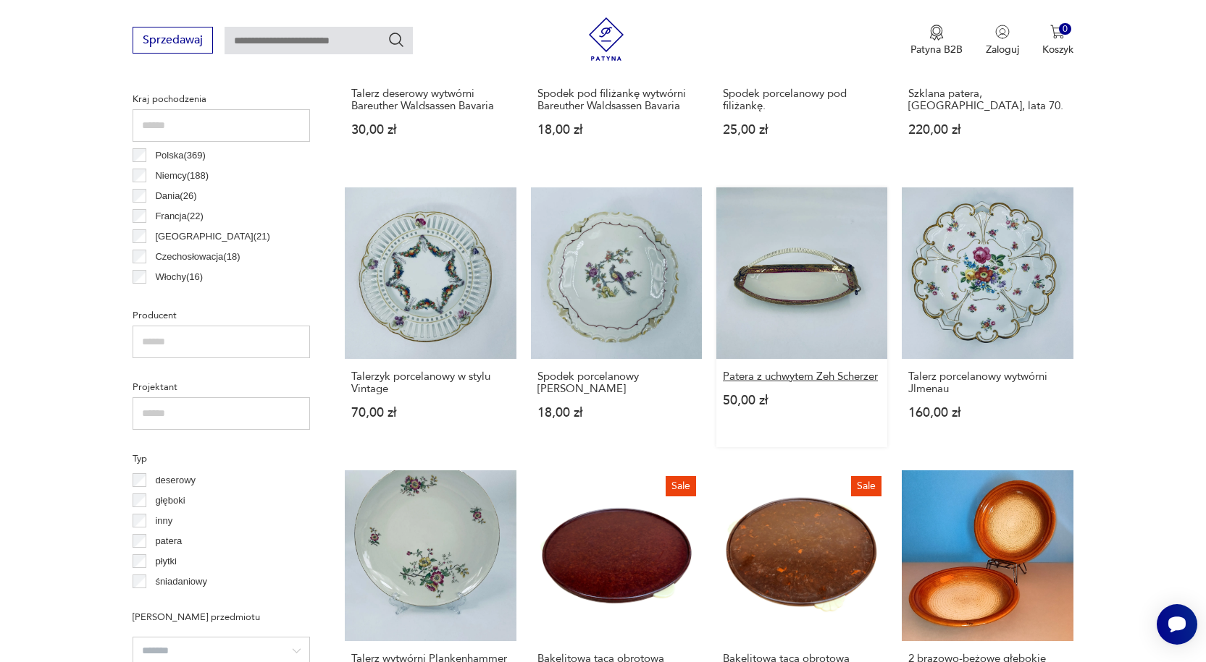
click at [778, 371] on h3 "Patera z uchwytem Zeh Scherzer" at bounding box center [802, 377] width 158 height 12
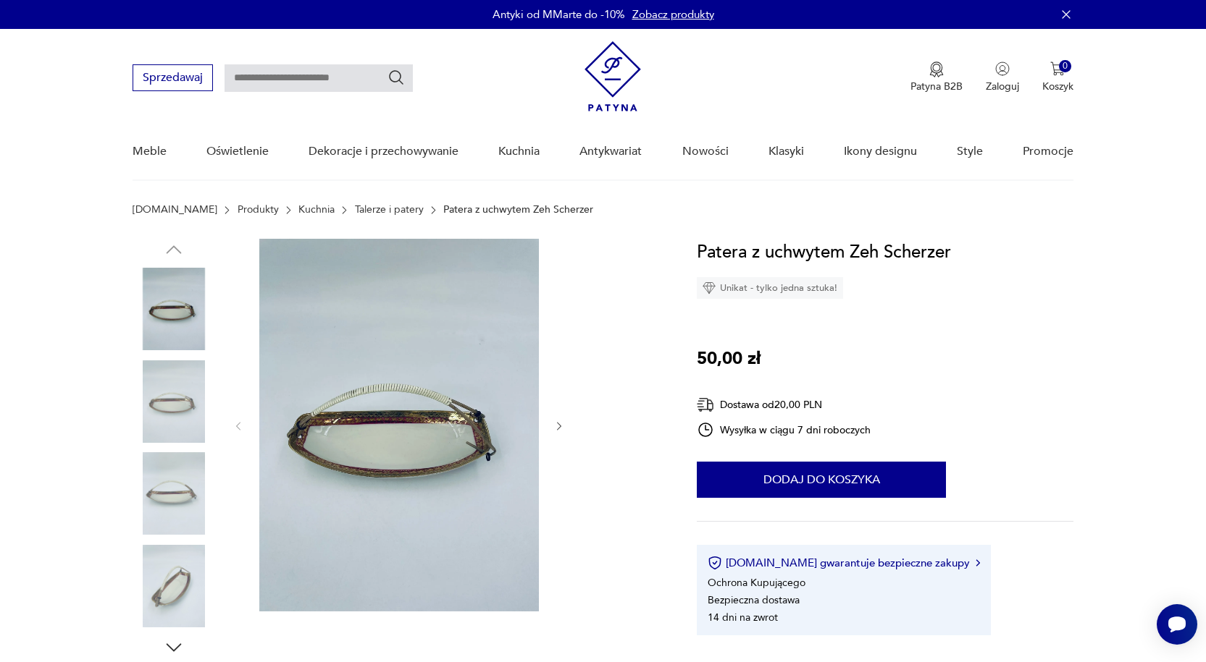
click at [556, 424] on icon "button" at bounding box center [559, 427] width 12 height 12
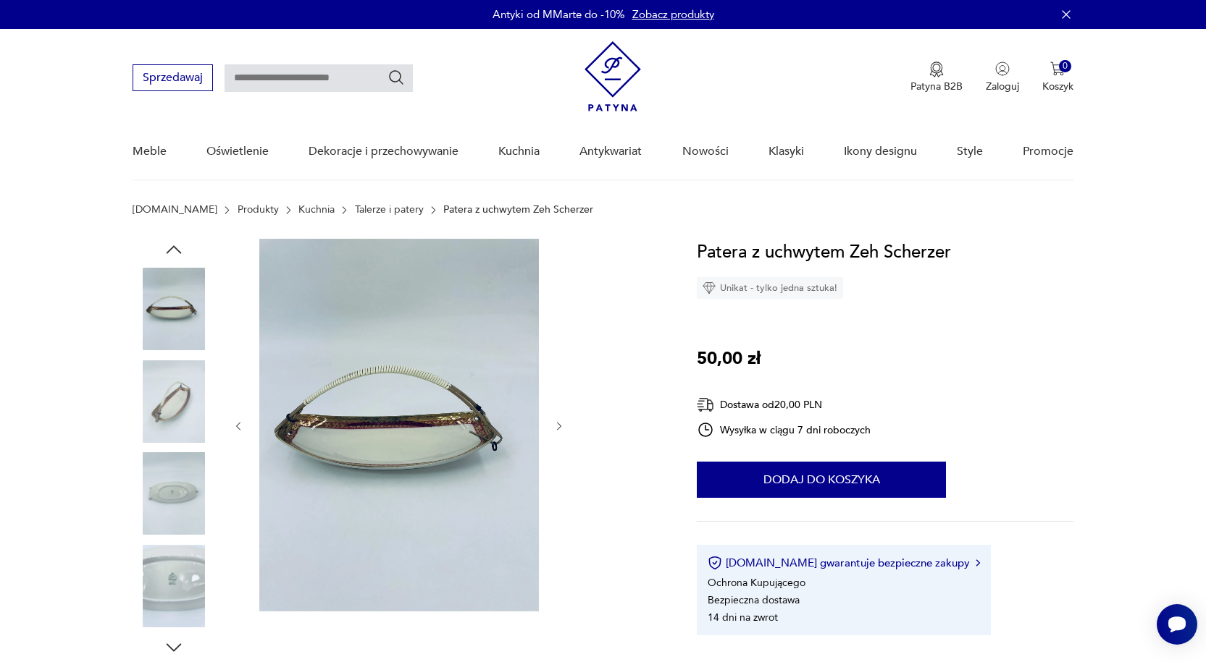
click at [485, 447] on img at bounding box center [398, 425] width 279 height 373
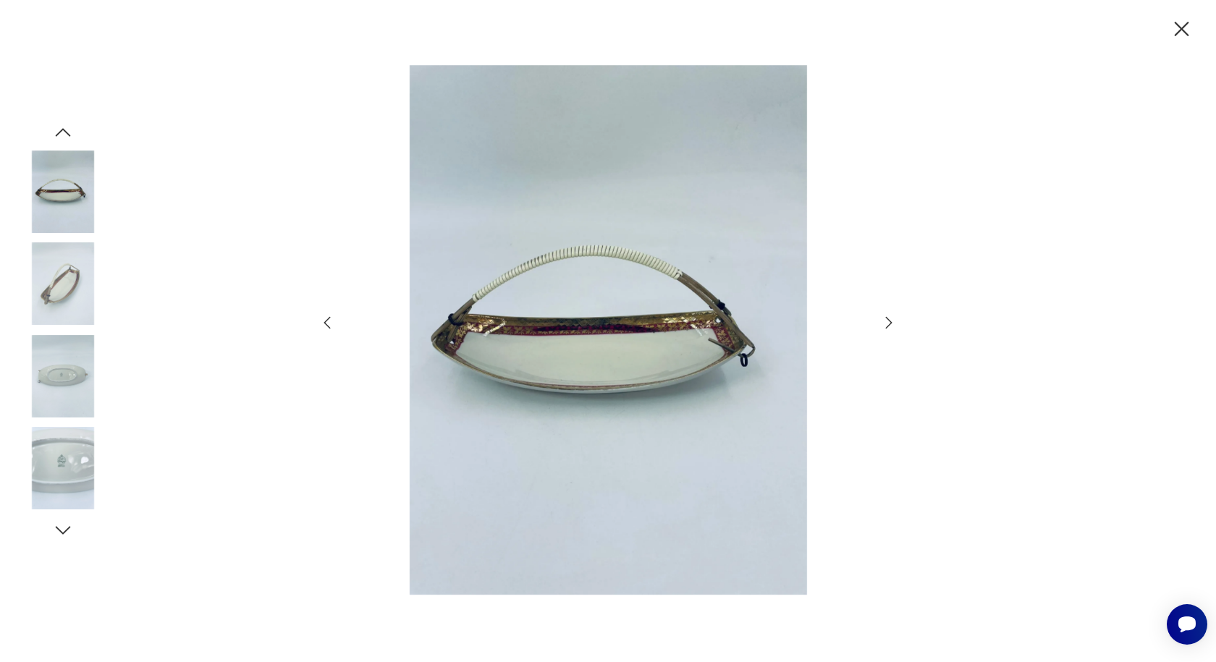
click at [886, 319] on icon "button" at bounding box center [888, 322] width 17 height 17
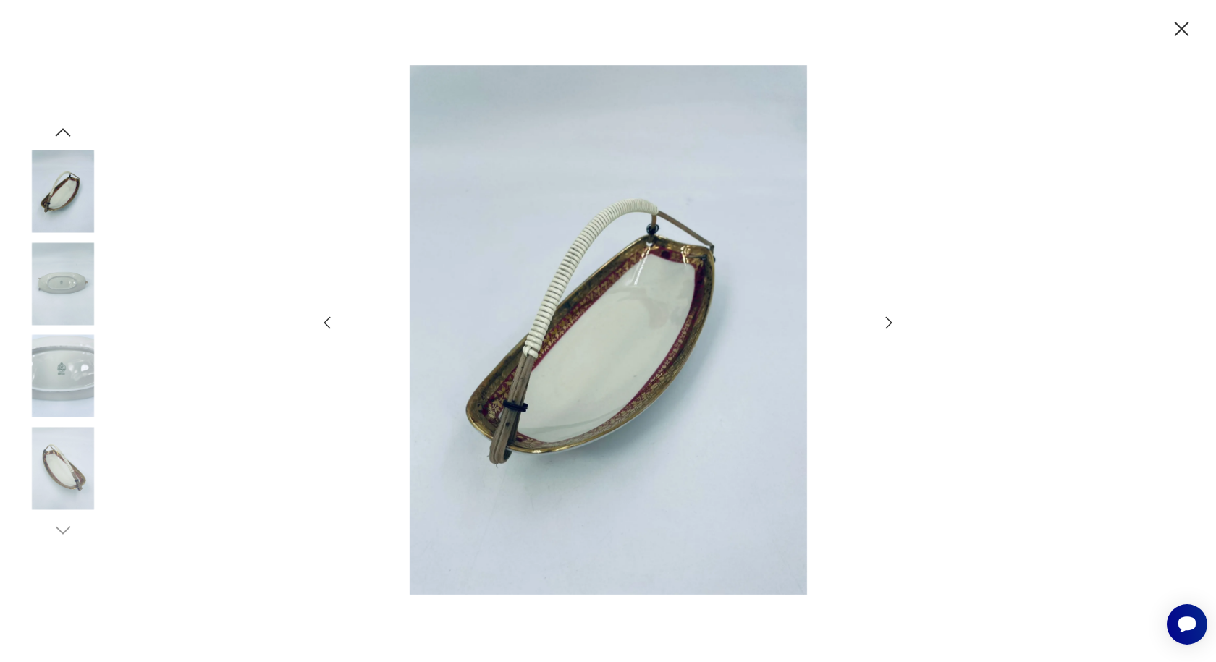
click at [886, 319] on icon "button" at bounding box center [888, 322] width 17 height 17
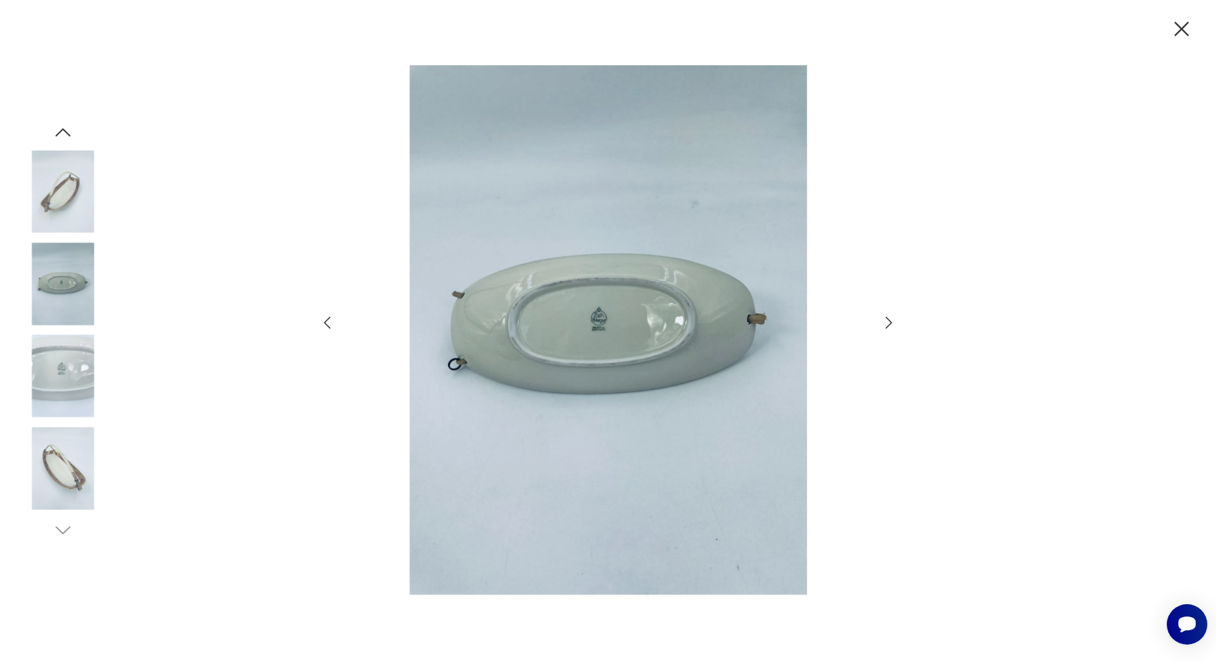
click at [886, 319] on icon "button" at bounding box center [888, 322] width 17 height 17
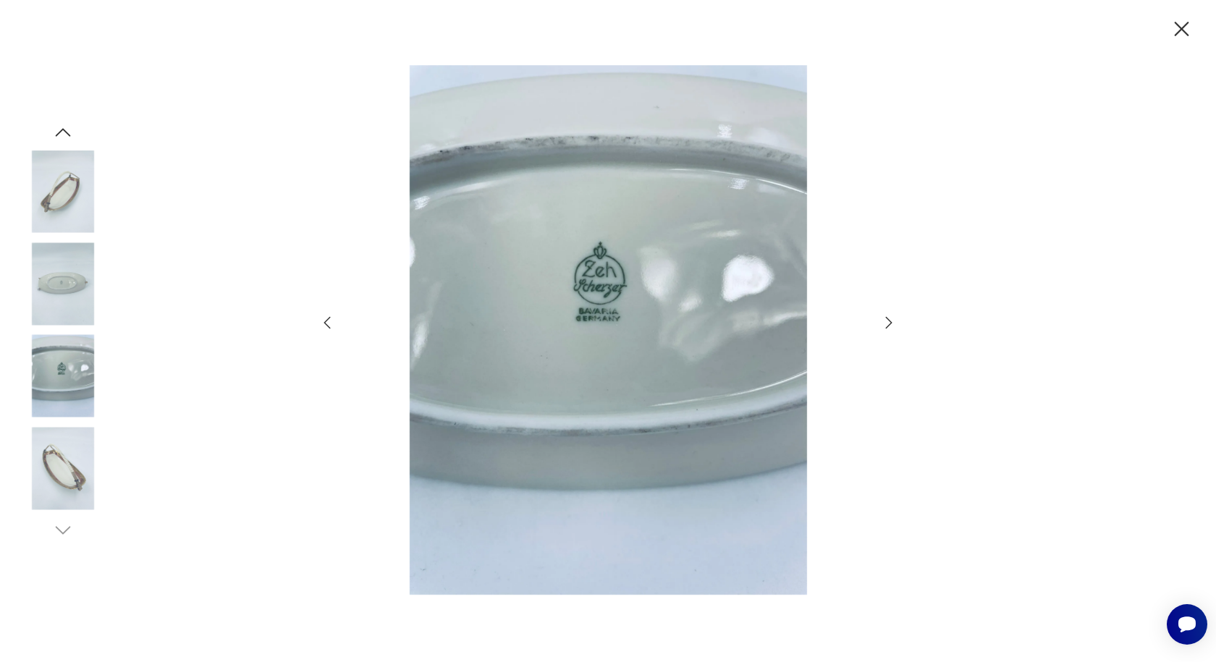
click at [886, 319] on icon "button" at bounding box center [888, 322] width 17 height 17
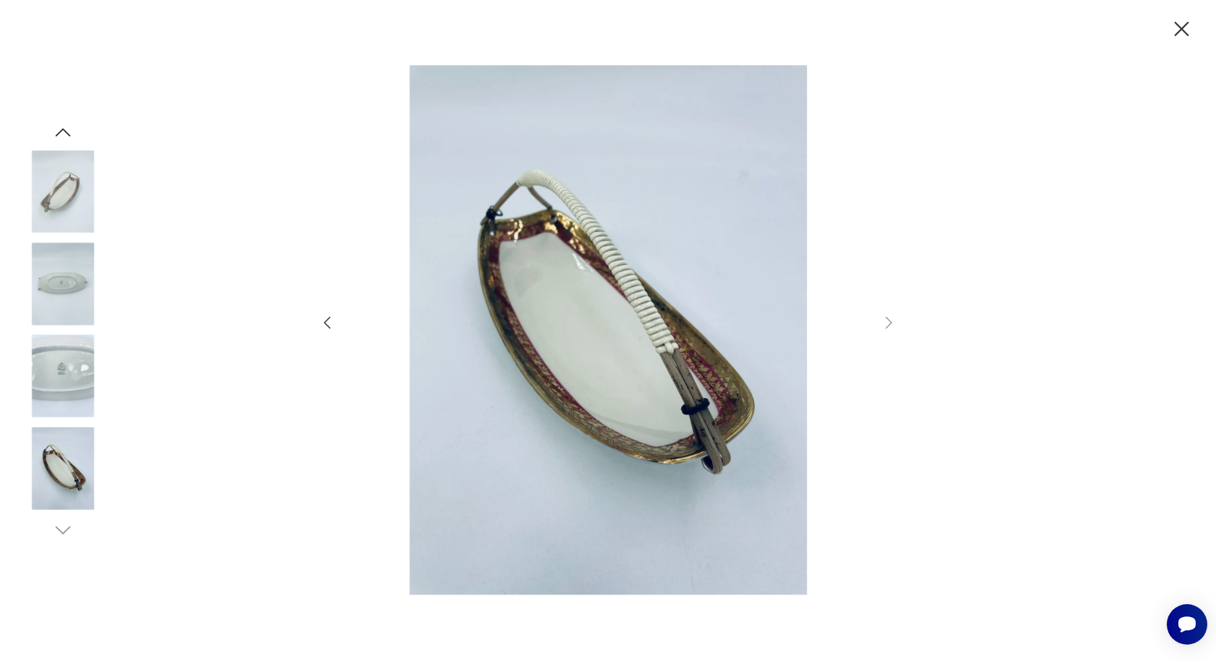
click at [1185, 25] on icon "button" at bounding box center [1181, 29] width 25 height 25
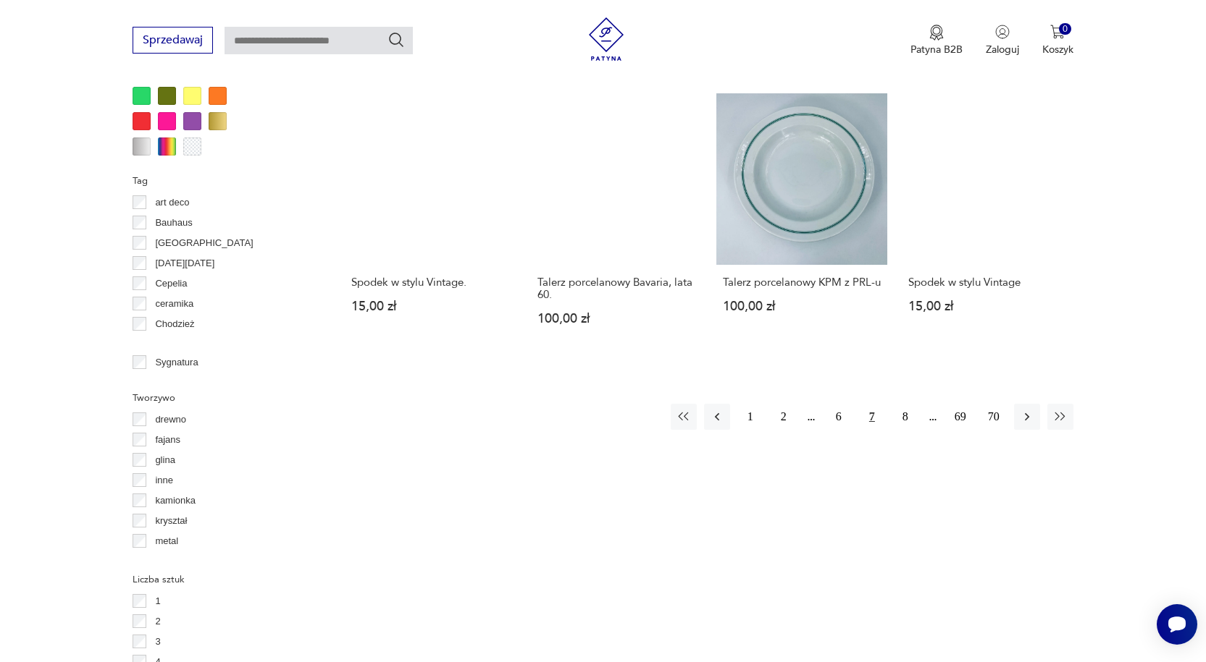
scroll to position [1470, 0]
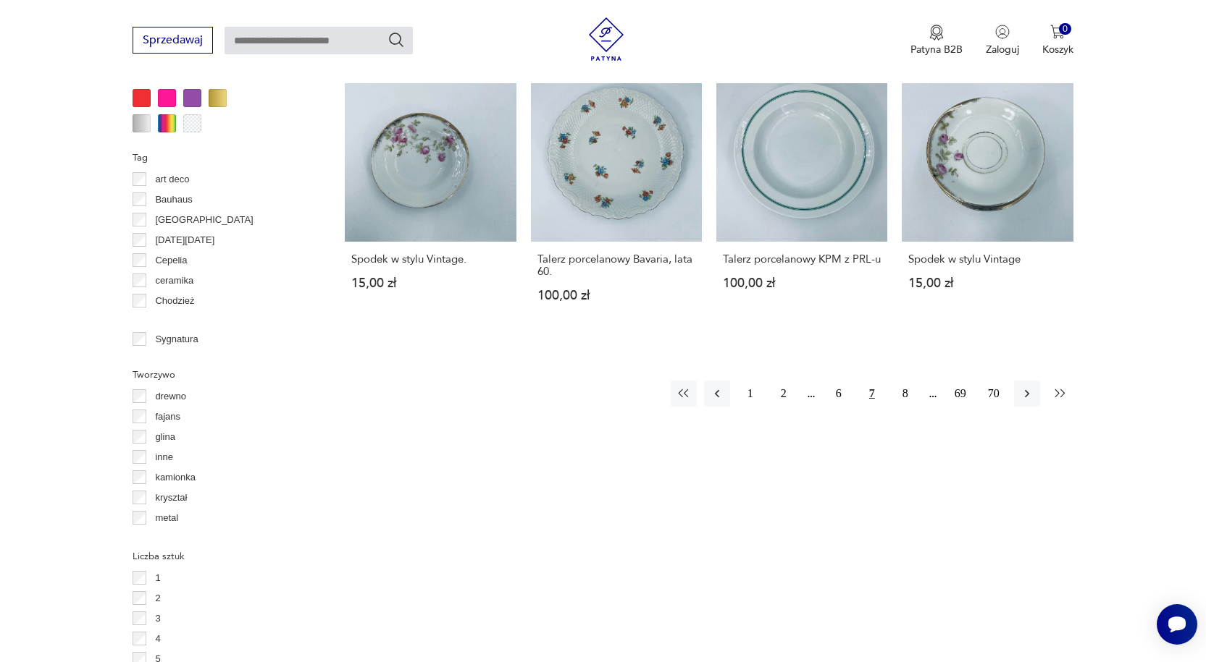
click at [1061, 387] on icon "button" at bounding box center [1060, 394] width 14 height 14
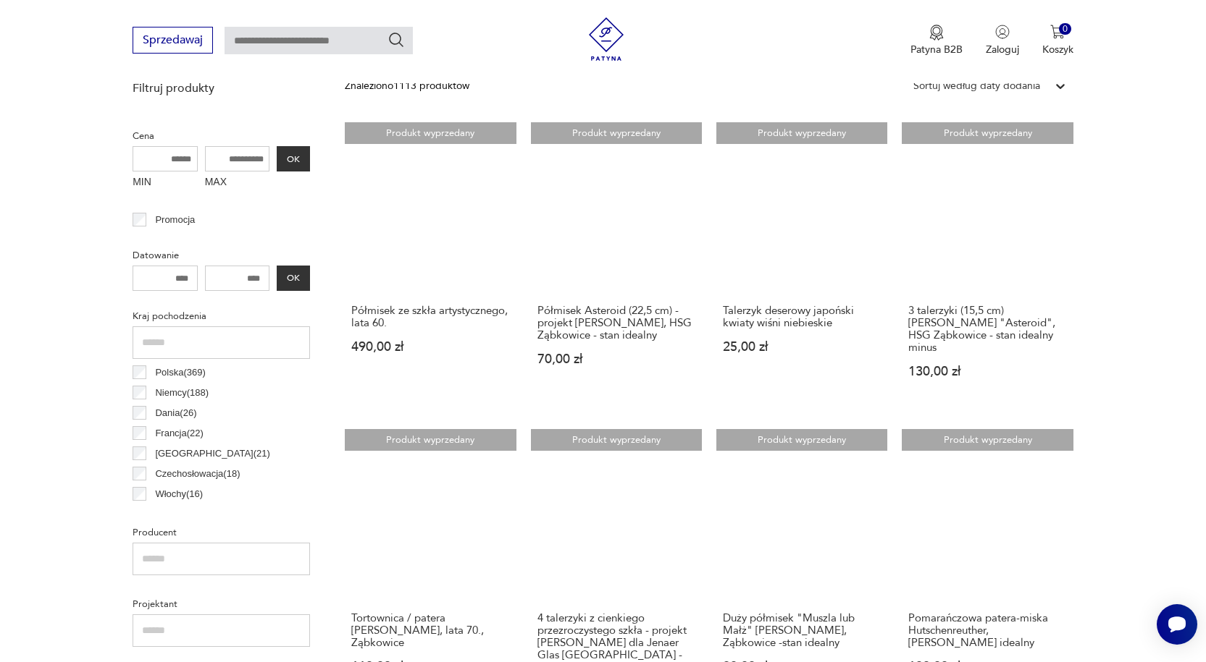
scroll to position [602, 0]
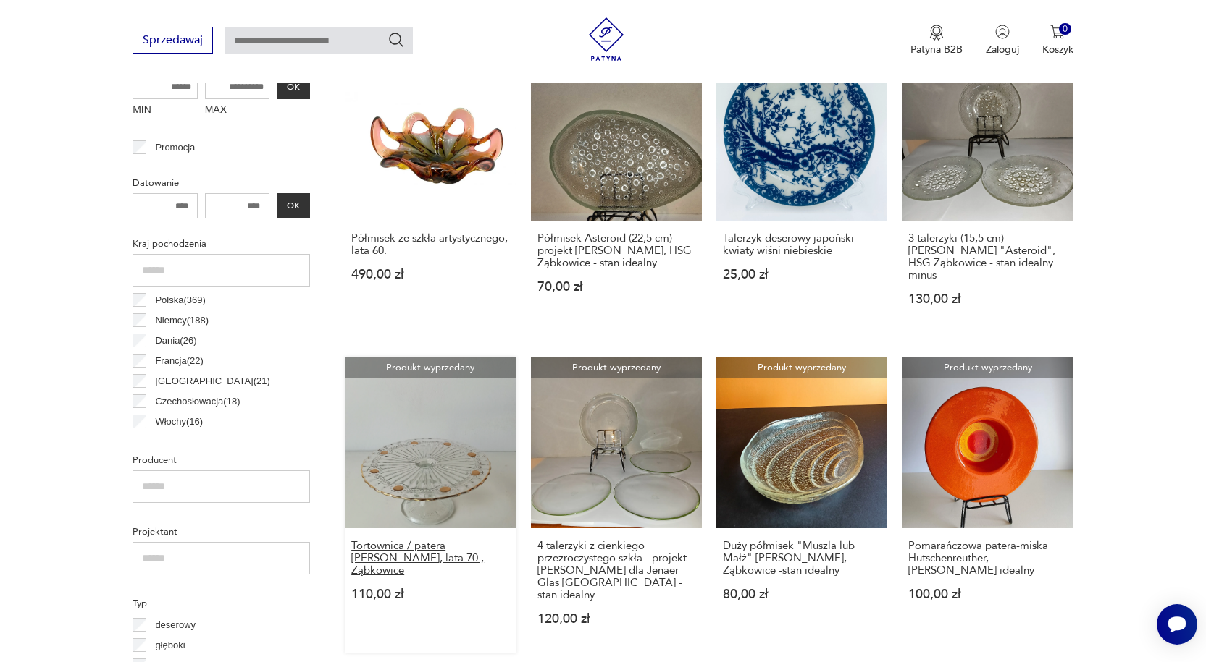
click at [418, 540] on h3 "Tortownica / patera [PERSON_NAME], lata 70., Ząbkowice" at bounding box center [430, 558] width 158 height 37
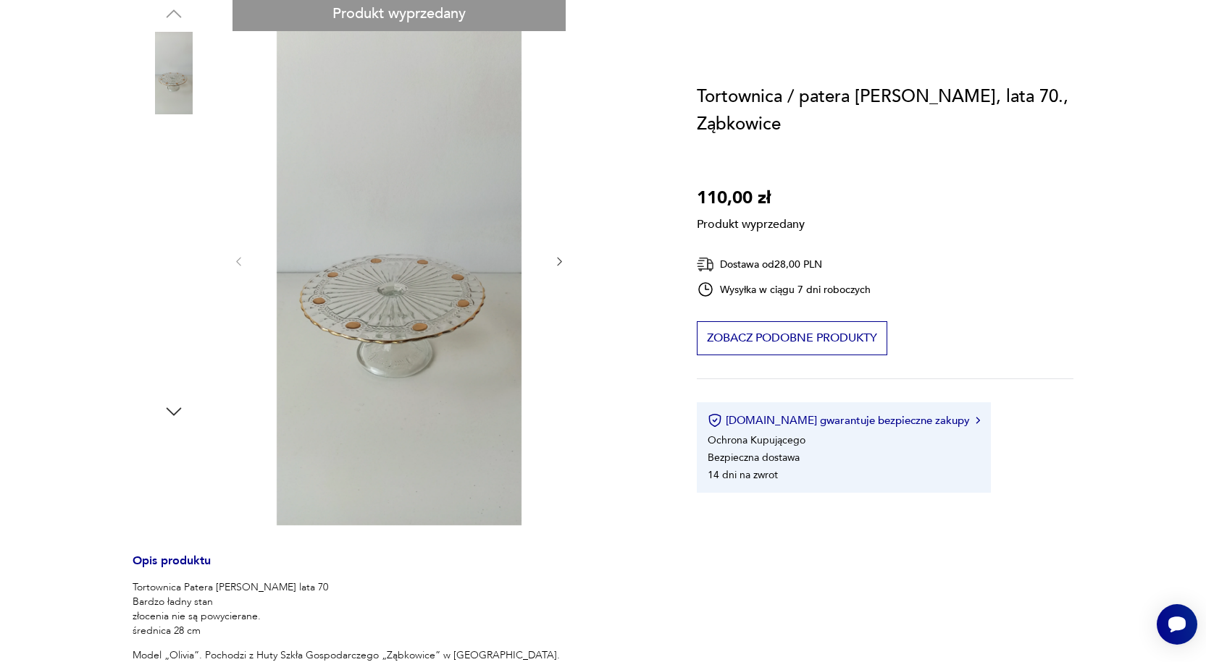
scroll to position [72, 0]
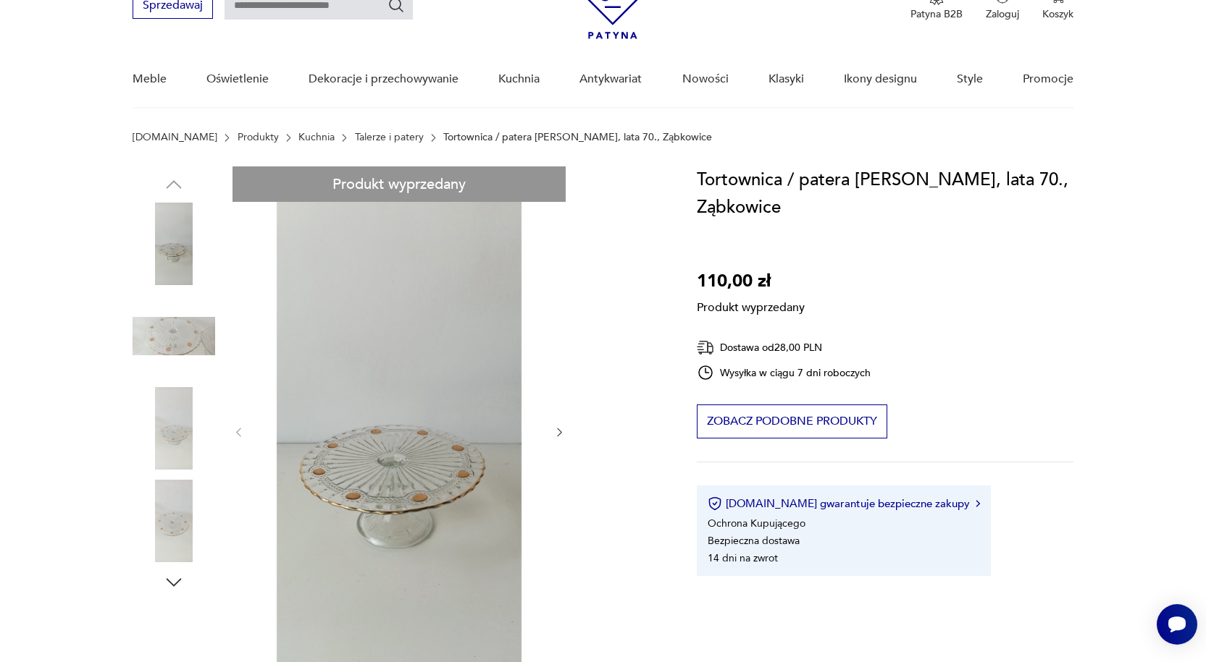
click at [555, 429] on div "Produkt wyprzedany Opis produktu Tortownica Patera [PERSON_NAME] lata 70 Bardzo…" at bounding box center [396, 628] width 529 height 923
click at [560, 431] on div "Produkt wyprzedany Opis produktu Tortownica Patera [PERSON_NAME] lata 70 Bardzo…" at bounding box center [396, 628] width 529 height 923
click at [435, 457] on div "Produkt wyprzedany Opis produktu Tortownica Patera [PERSON_NAME] lata 70 Bardzo…" at bounding box center [396, 628] width 529 height 923
click at [559, 431] on div "Produkt wyprzedany Opis produktu Tortownica Patera [PERSON_NAME] lata 70 Bardzo…" at bounding box center [396, 628] width 529 height 923
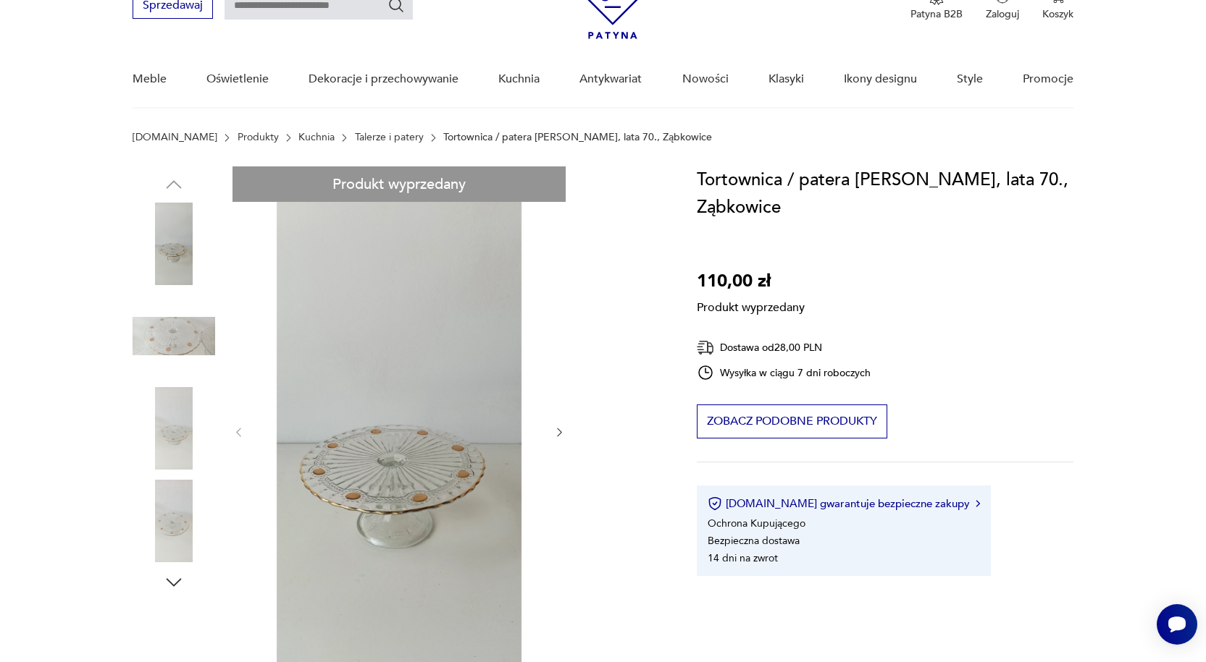
click at [418, 437] on div "Produkt wyprzedany Opis produktu Tortownica Patera [PERSON_NAME] lata 70 Bardzo…" at bounding box center [396, 628] width 529 height 923
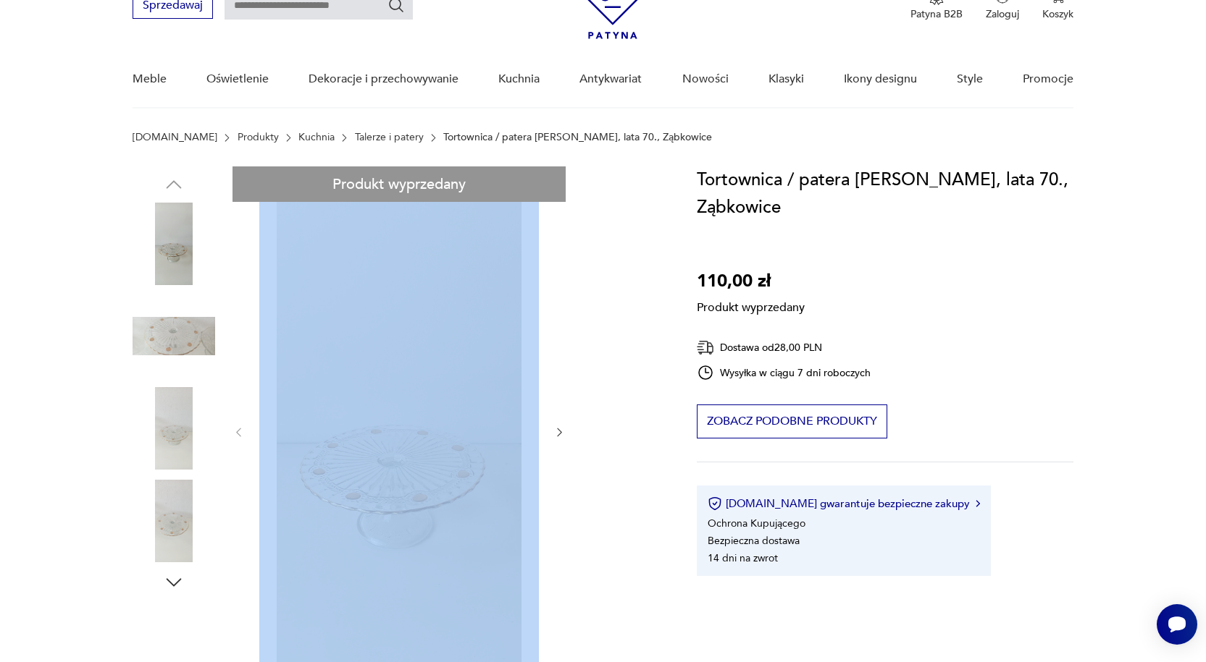
click at [418, 437] on div "Produkt wyprzedany Opis produktu Tortownica Patera [PERSON_NAME] lata 70 Bardzo…" at bounding box center [396, 628] width 529 height 923
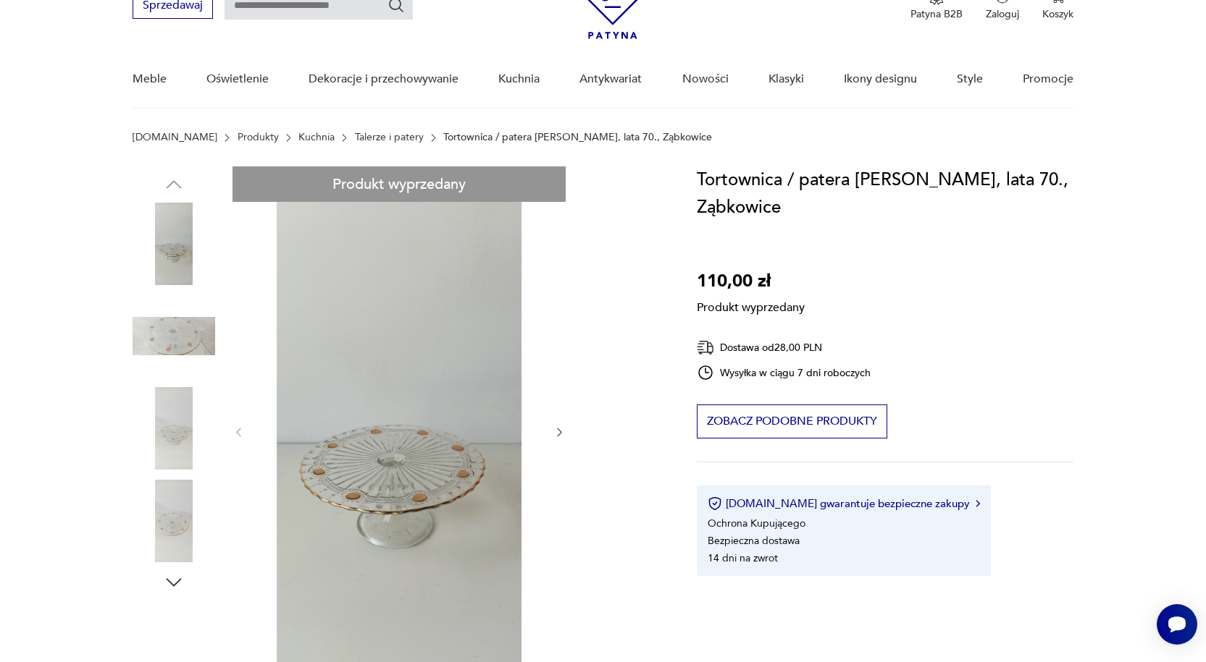
click at [169, 325] on div "Produkt wyprzedany Opis produktu Tortownica Patera [PERSON_NAME] lata 70 Bardzo…" at bounding box center [396, 628] width 529 height 923
click at [162, 250] on div "Produkt wyprzedany Opis produktu Tortownica Patera [PERSON_NAME] lata 70 Bardzo…" at bounding box center [396, 628] width 529 height 923
click at [173, 581] on div "Produkt wyprzedany Opis produktu Tortownica Patera [PERSON_NAME] lata 70 Bardzo…" at bounding box center [396, 628] width 529 height 923
click at [179, 183] on div "Produkt wyprzedany Opis produktu Tortownica Patera [PERSON_NAME] lata 70 Bardzo…" at bounding box center [396, 628] width 529 height 923
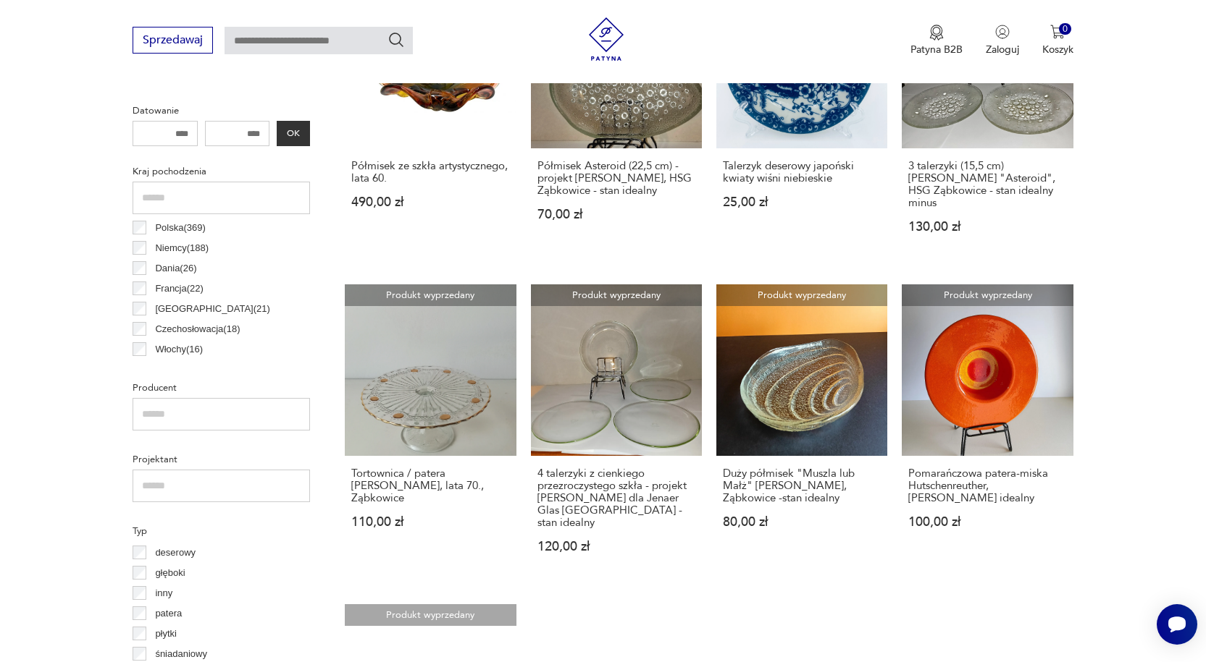
scroll to position [312, 0]
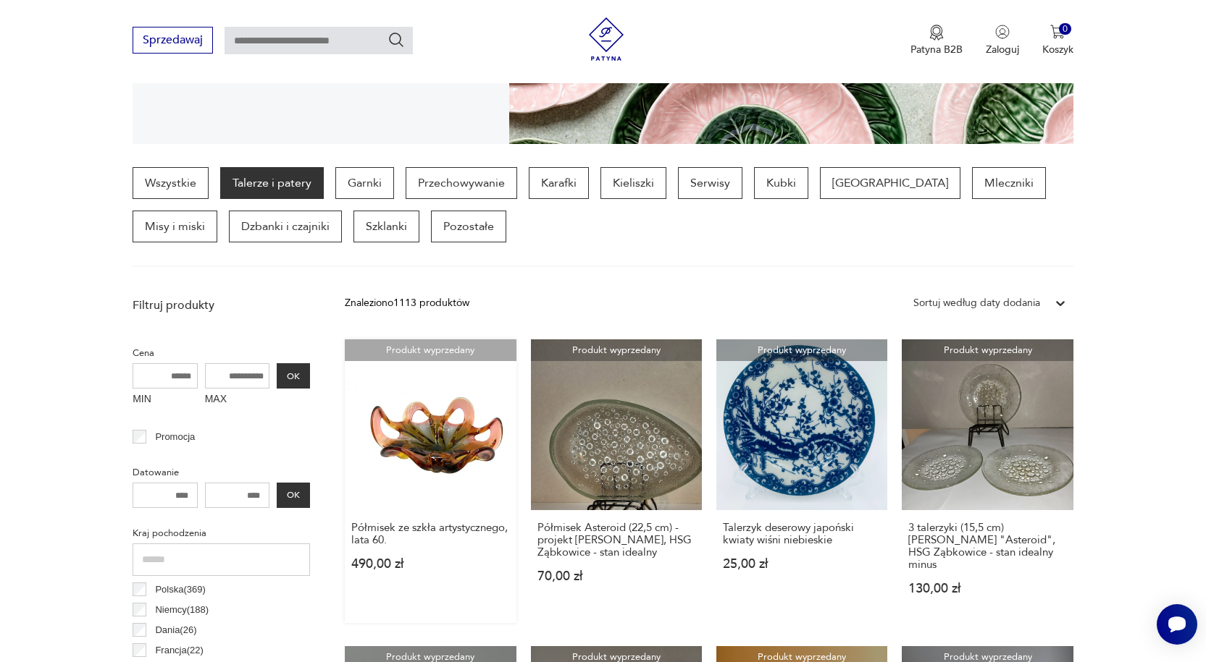
click at [455, 437] on link "Produkt wyprzedany Półmisek ze szkła artystycznego, lata 60. 490,00 zł" at bounding box center [430, 482] width 171 height 284
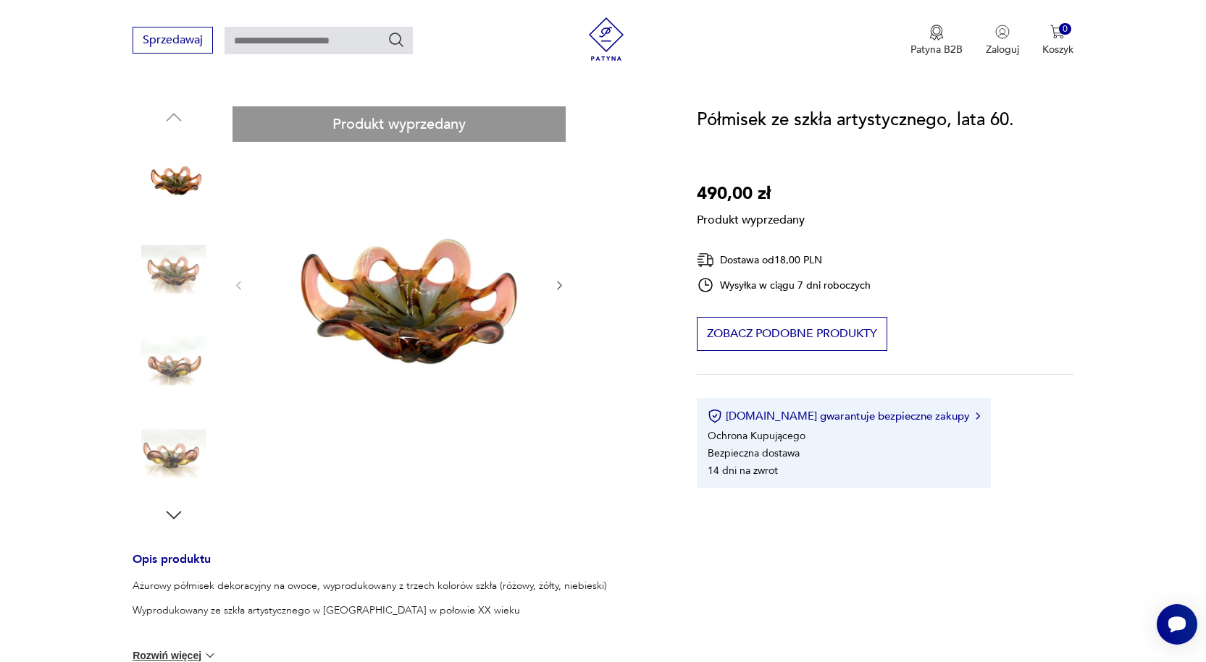
scroll to position [362, 0]
